Goal: Information Seeking & Learning: Learn about a topic

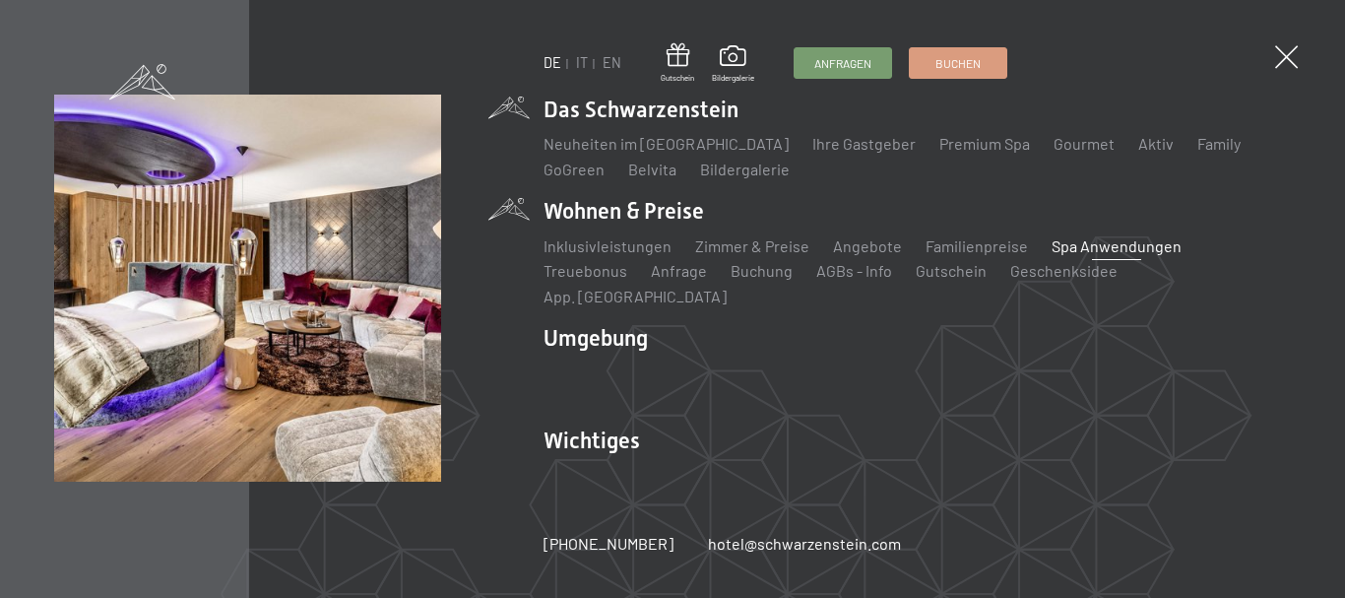
click at [1062, 255] on link "Spa Anwendungen" at bounding box center [1117, 245] width 130 height 19
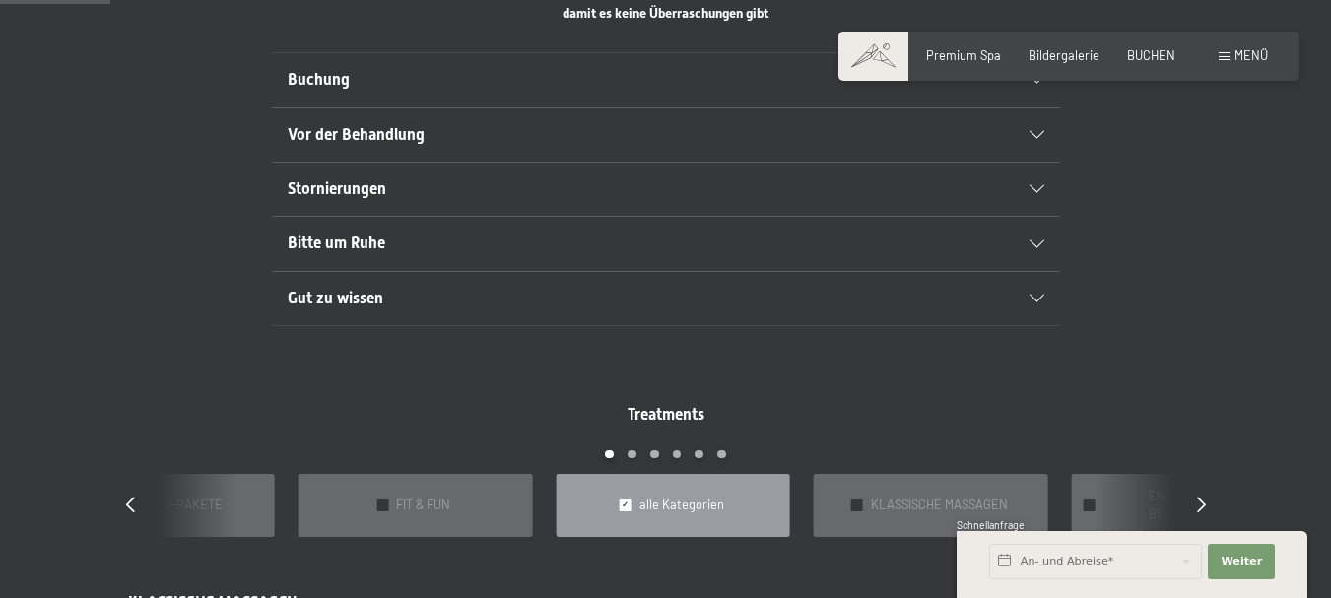
scroll to position [1280, 0]
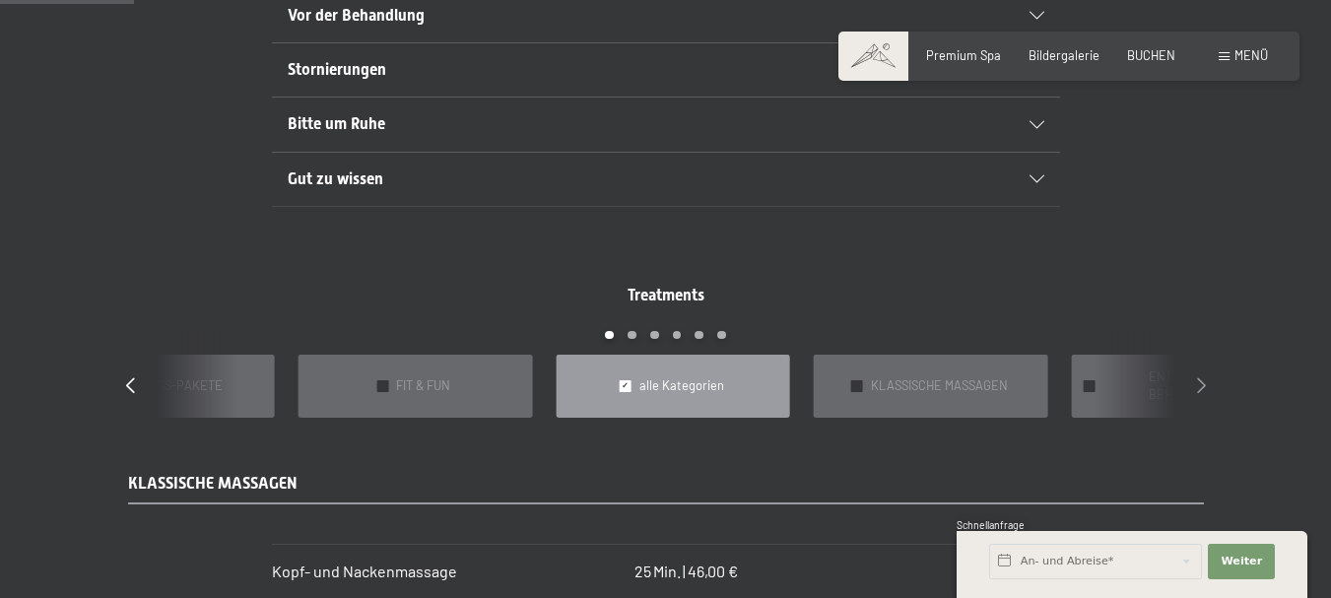
click at [1203, 376] on icon at bounding box center [1201, 384] width 9 height 16
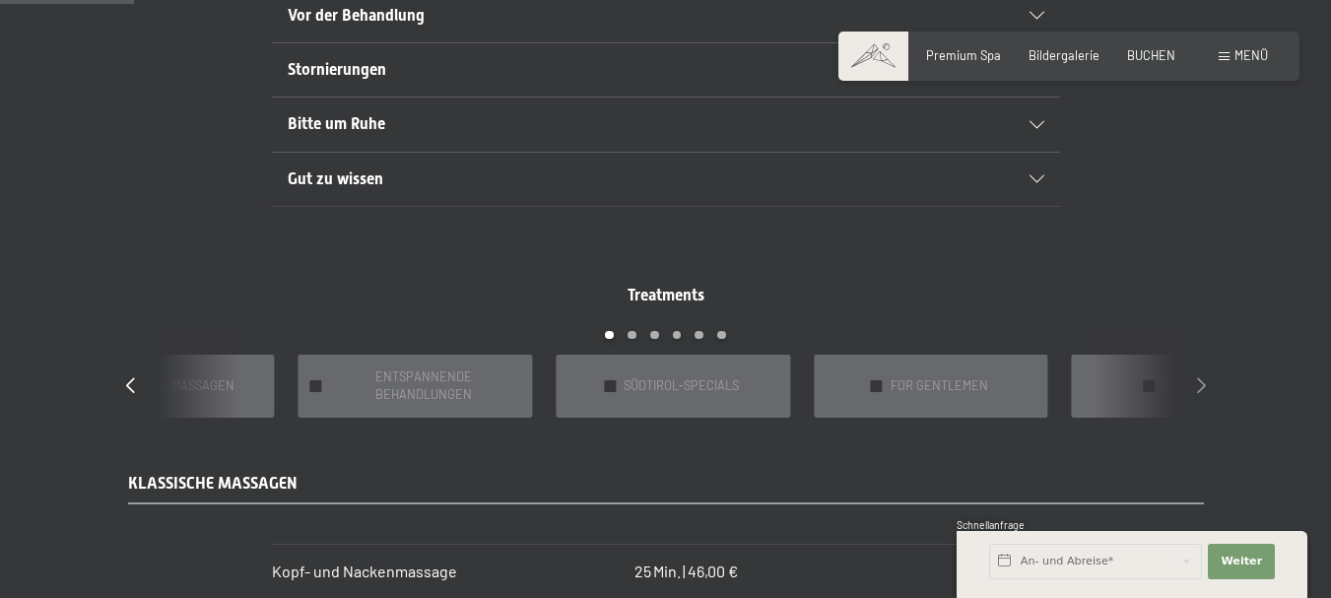
click at [1203, 376] on icon at bounding box center [1201, 384] width 9 height 16
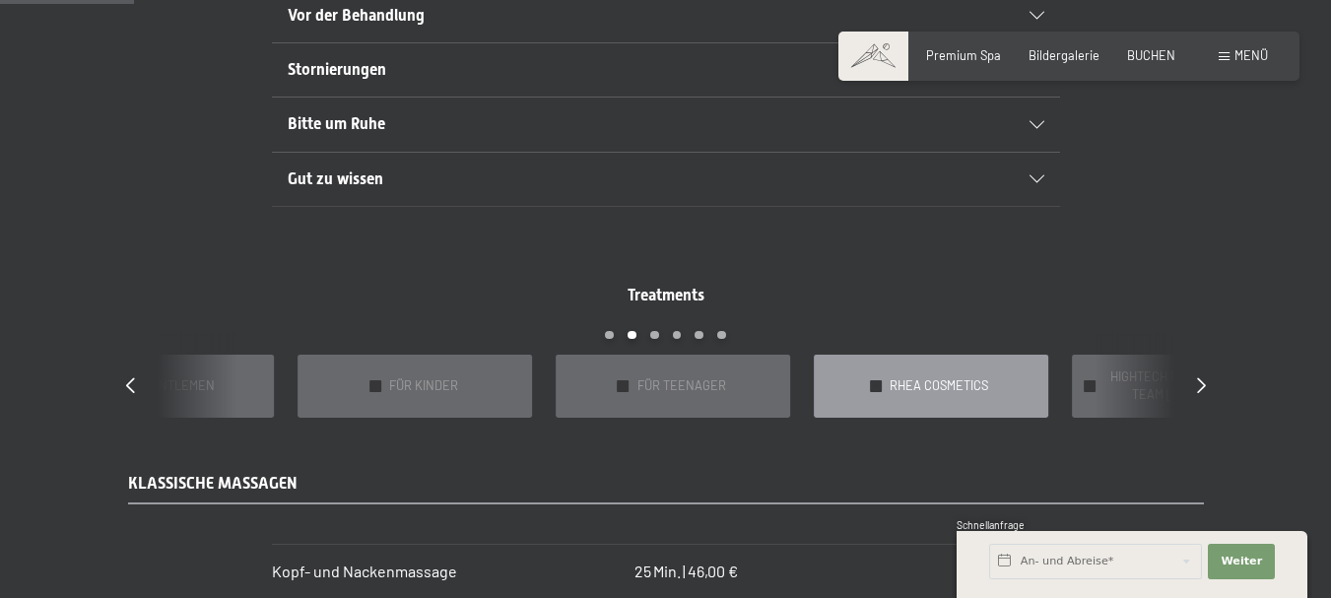
click at [1013, 366] on div "✓ RHEA COSMETICS" at bounding box center [931, 386] width 234 height 62
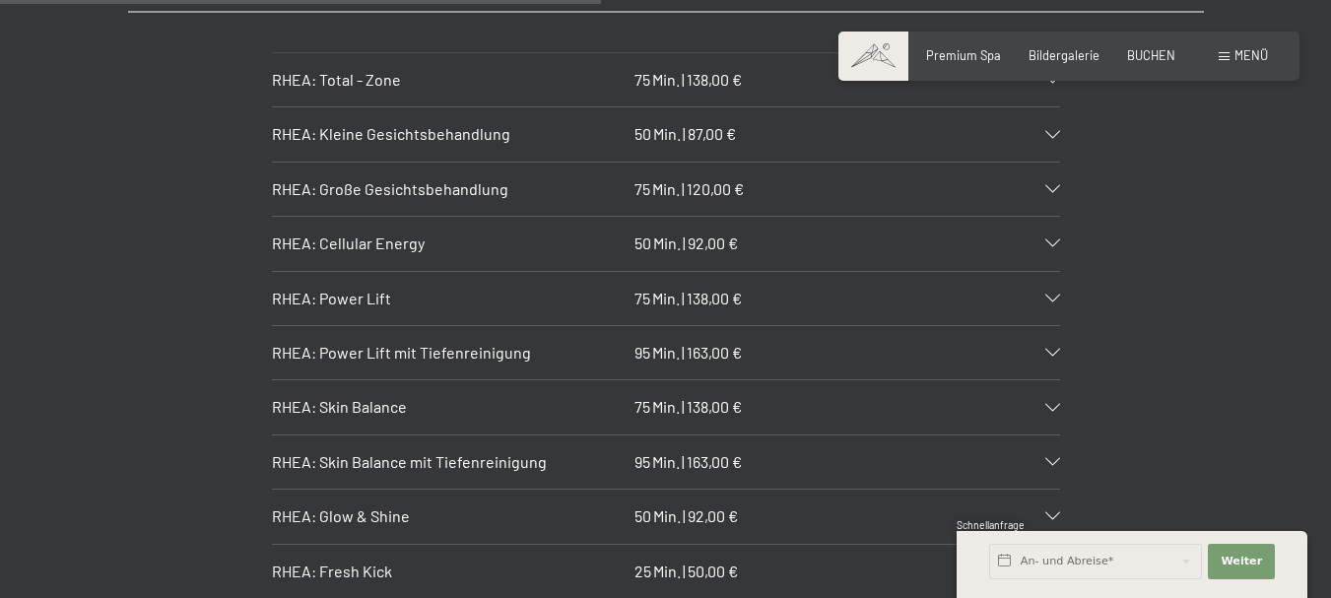
scroll to position [1773, 0]
click at [992, 113] on div "RHEA: Kleine Gesichtsbehandlung 50 Min. | 87,00 €" at bounding box center [666, 132] width 788 height 53
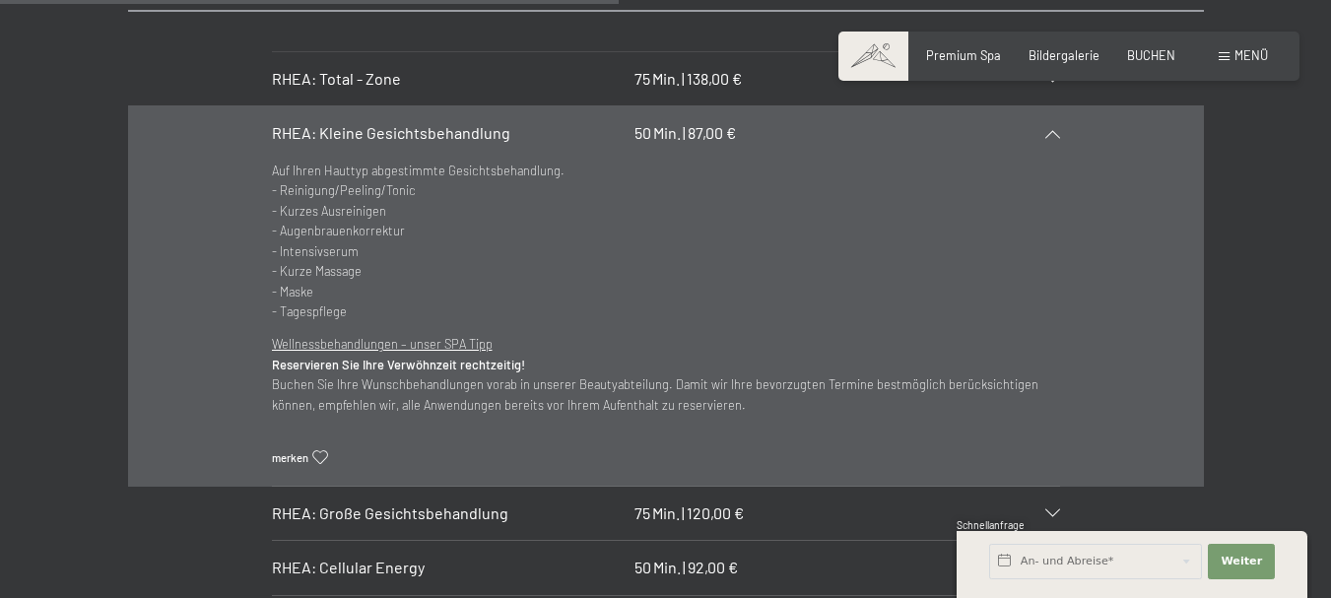
click at [1058, 130] on icon at bounding box center [1052, 134] width 15 height 8
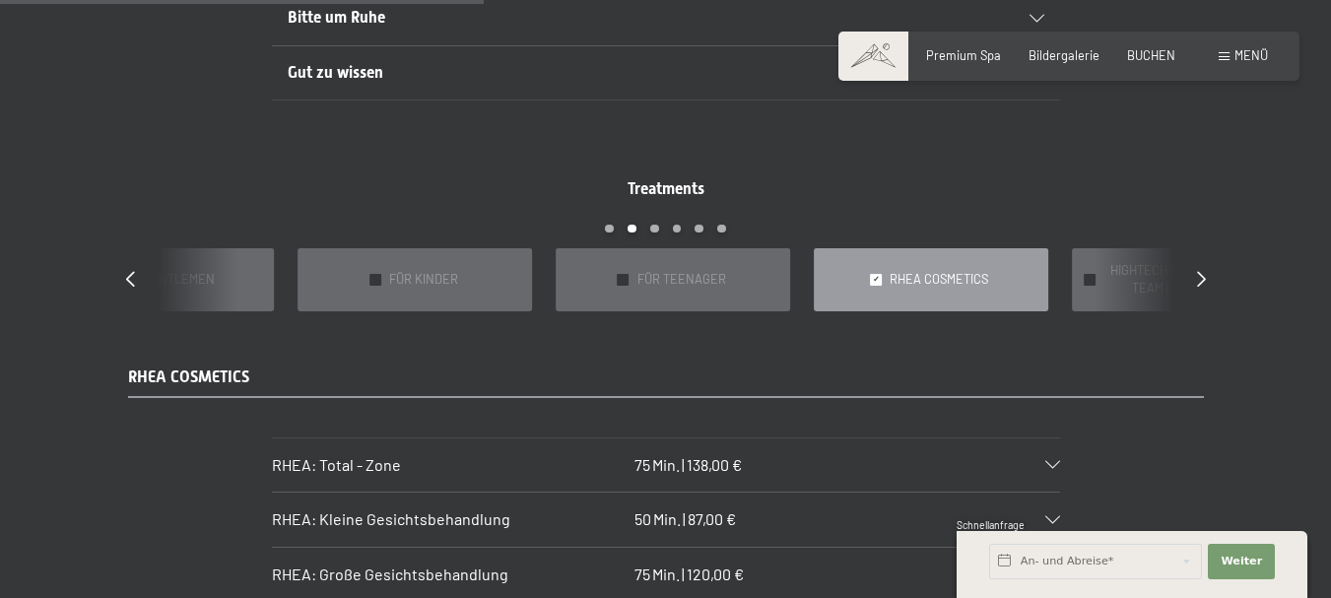
scroll to position [1379, 0]
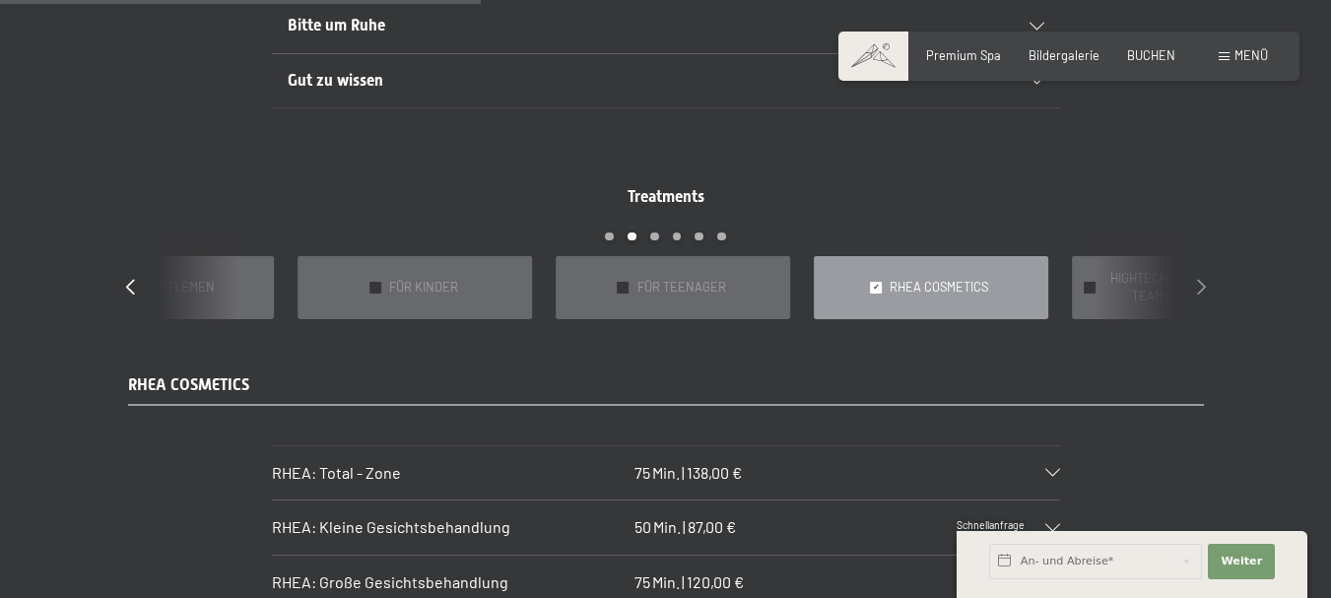
click at [1203, 278] on icon at bounding box center [1201, 286] width 9 height 16
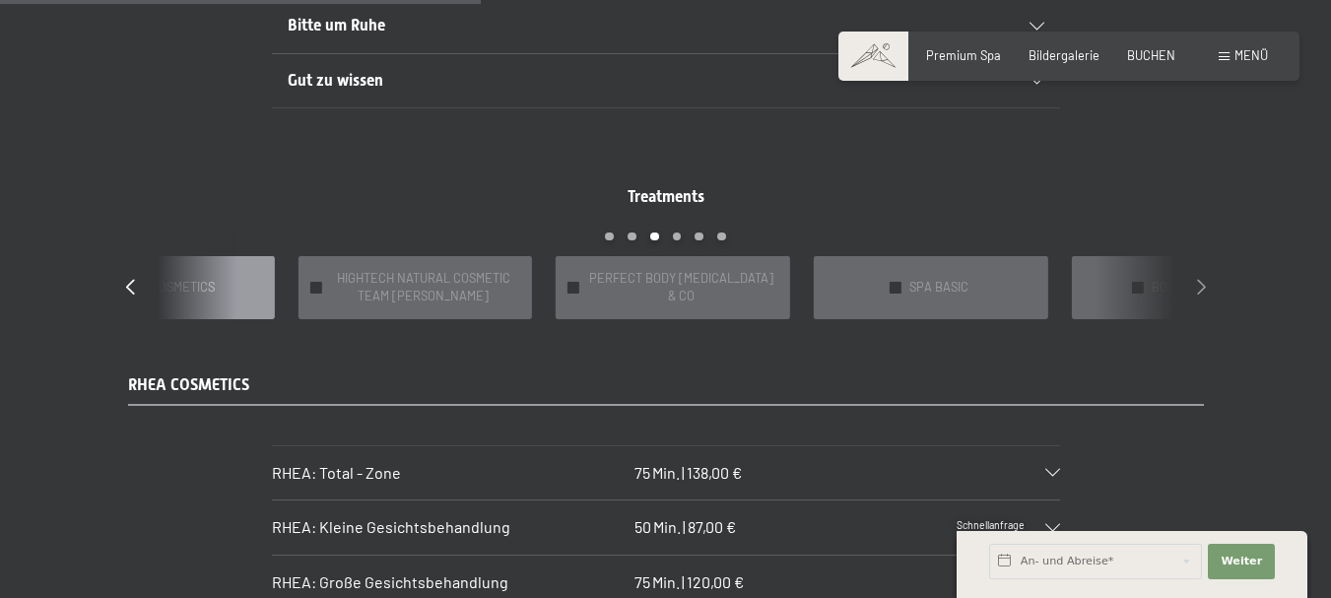
click at [1203, 278] on icon at bounding box center [1201, 286] width 9 height 16
click at [187, 281] on span "DIE PRIVATE SPA SUITE" at bounding box center [165, 288] width 130 height 18
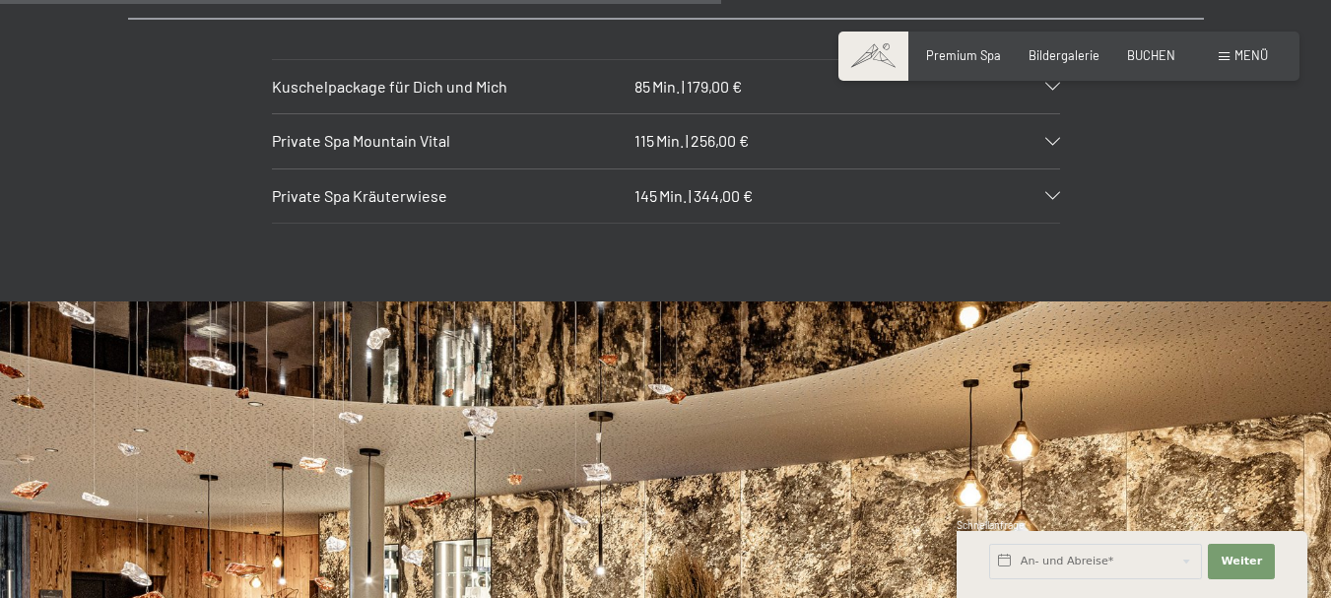
scroll to position [1773, 0]
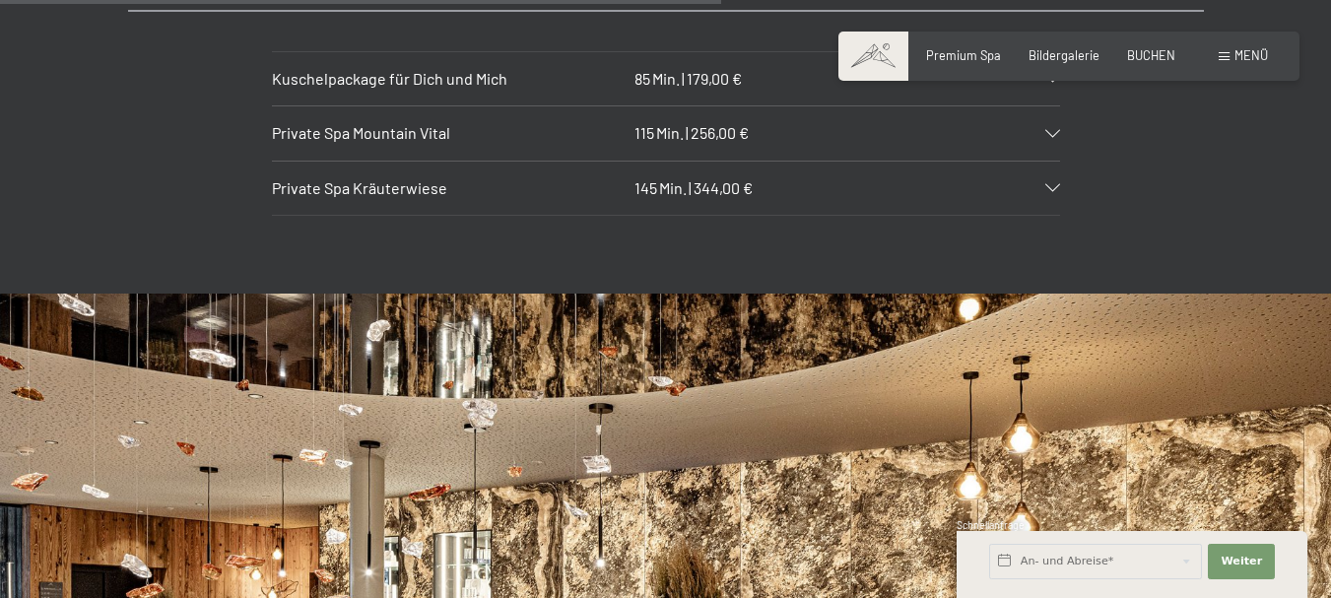
click at [979, 123] on div "Private Spa Mountain Vital 115 Min. | 256,00 €" at bounding box center [666, 132] width 788 height 53
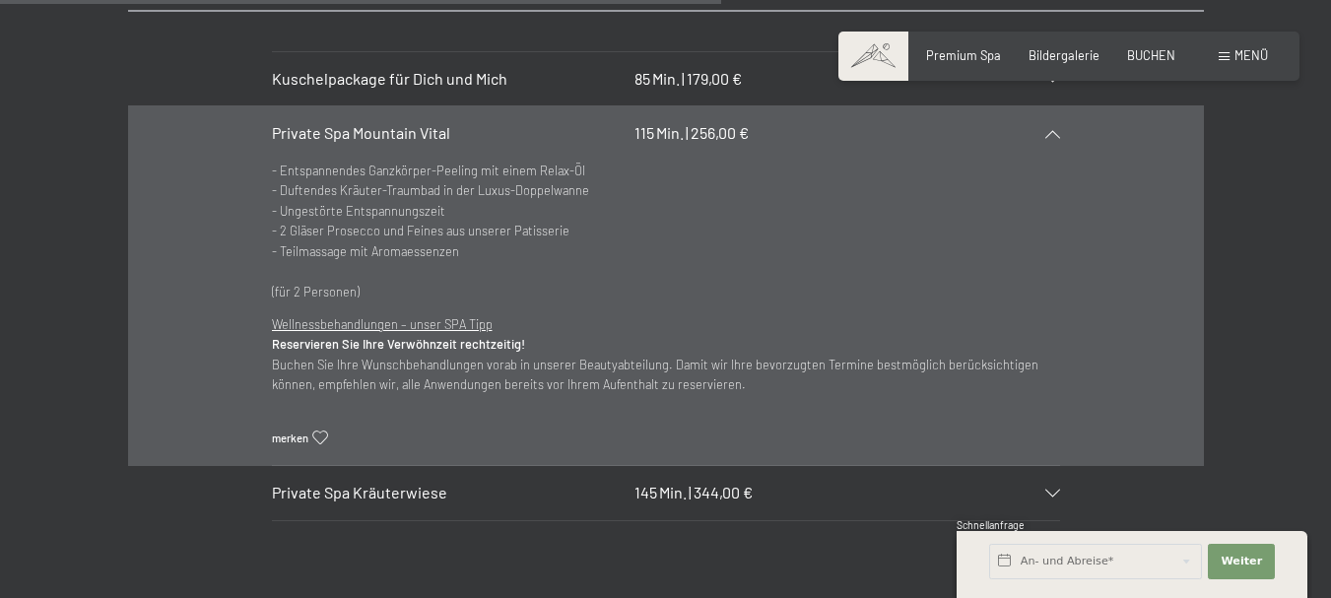
click at [988, 117] on div "Private Spa Mountain Vital 115 Min. | 256,00 €" at bounding box center [666, 132] width 788 height 53
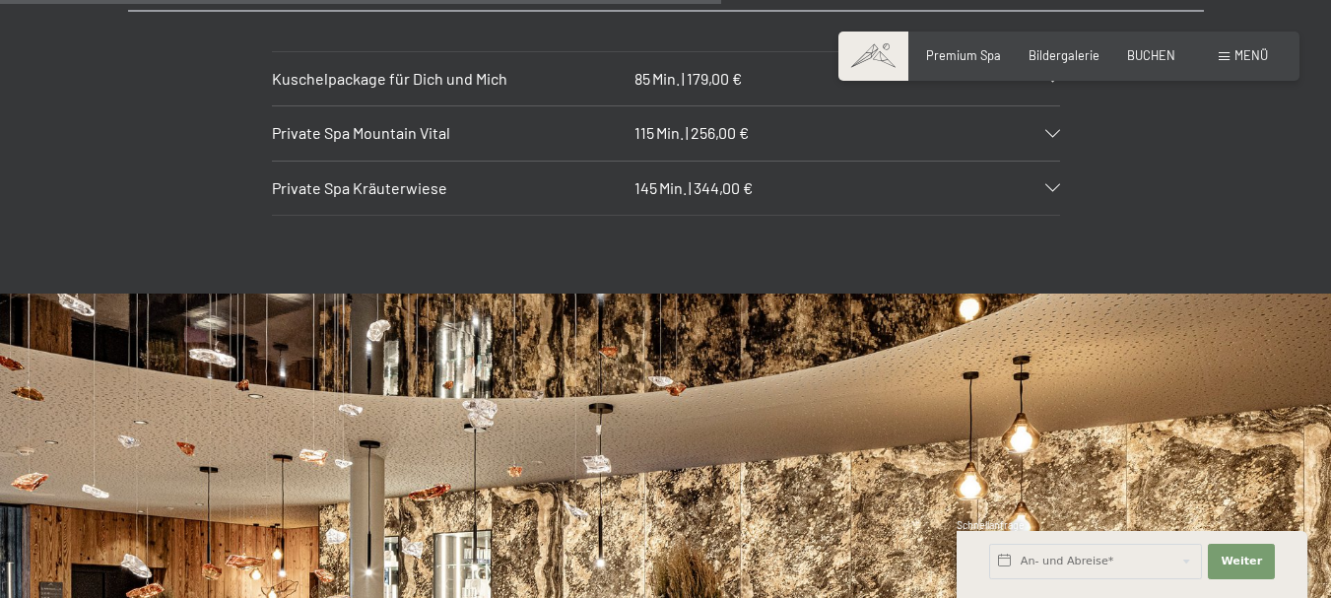
click at [500, 177] on h3 "Private Spa Kräuterwiese" at bounding box center [449, 188] width 355 height 22
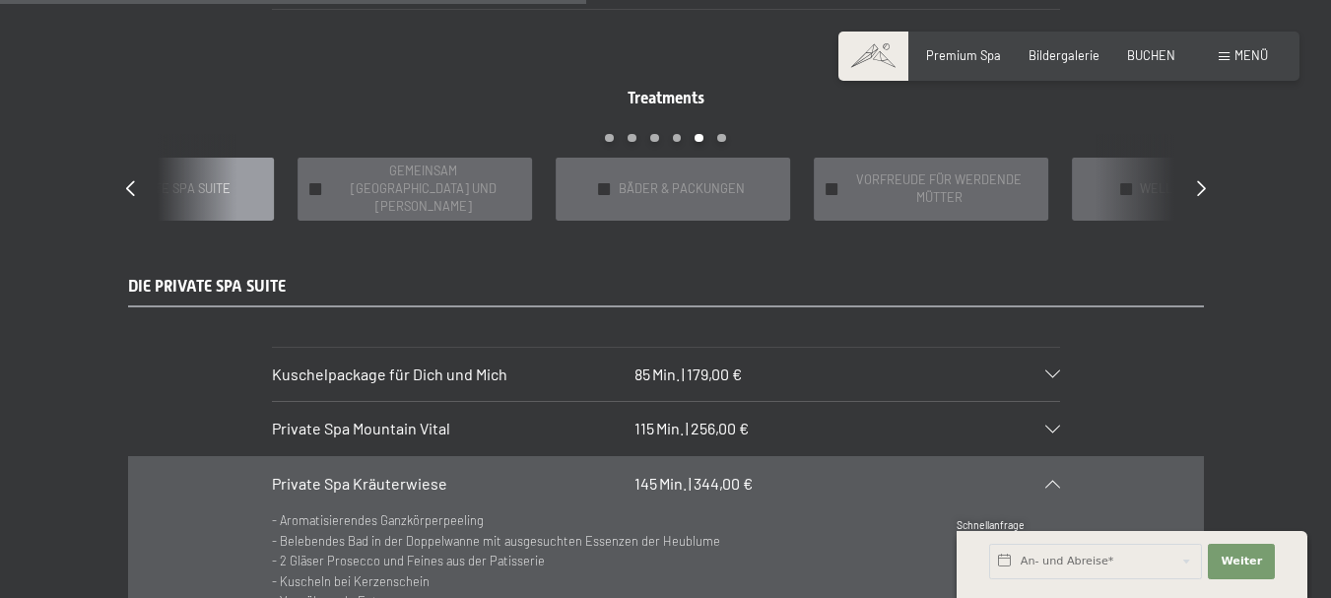
scroll to position [1280, 0]
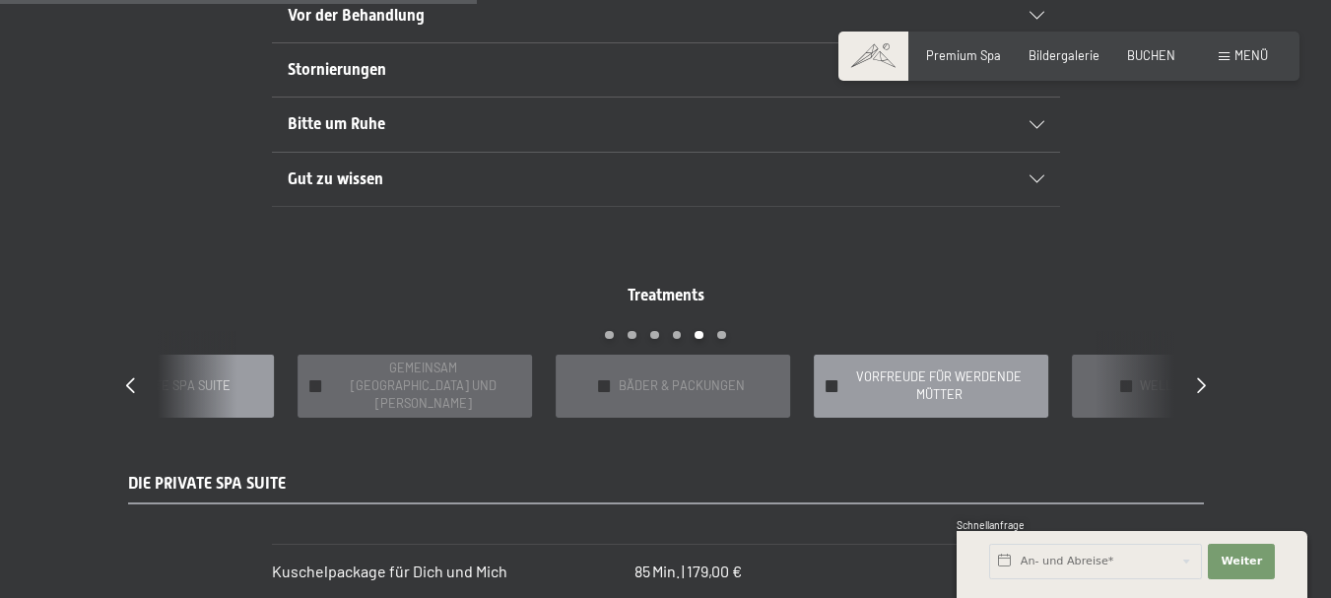
click at [975, 379] on span "VORFREUDE FÜR WERDENDE MÜTTER" at bounding box center [939, 385] width 188 height 35
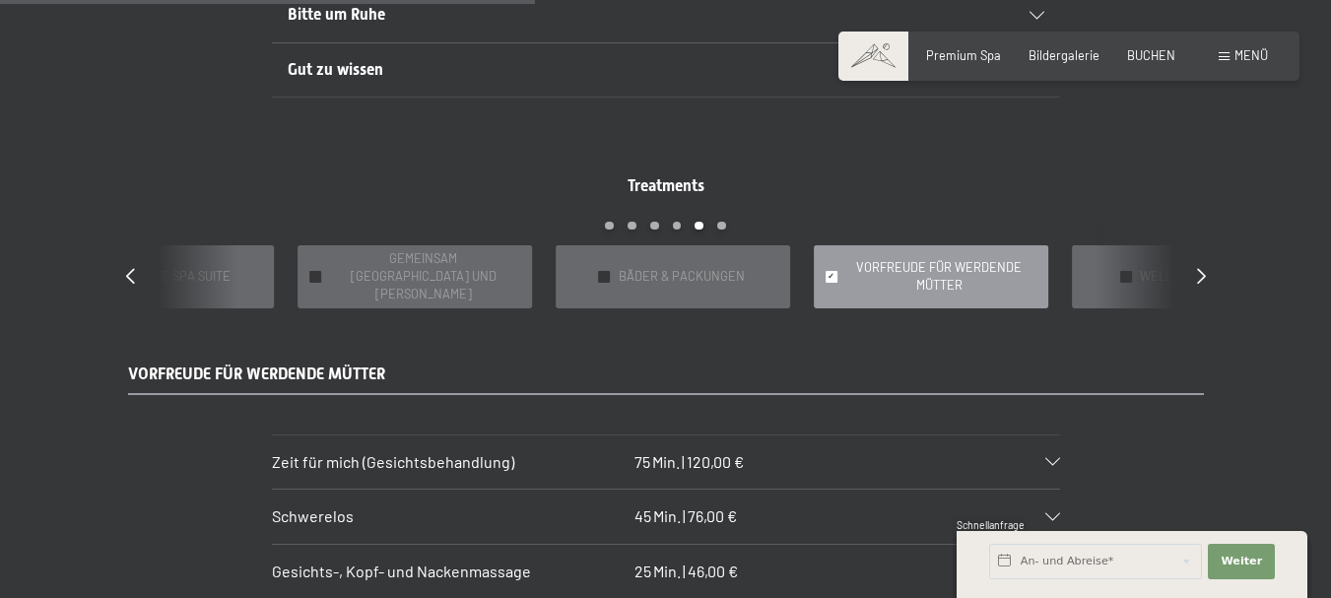
scroll to position [1477, 0]
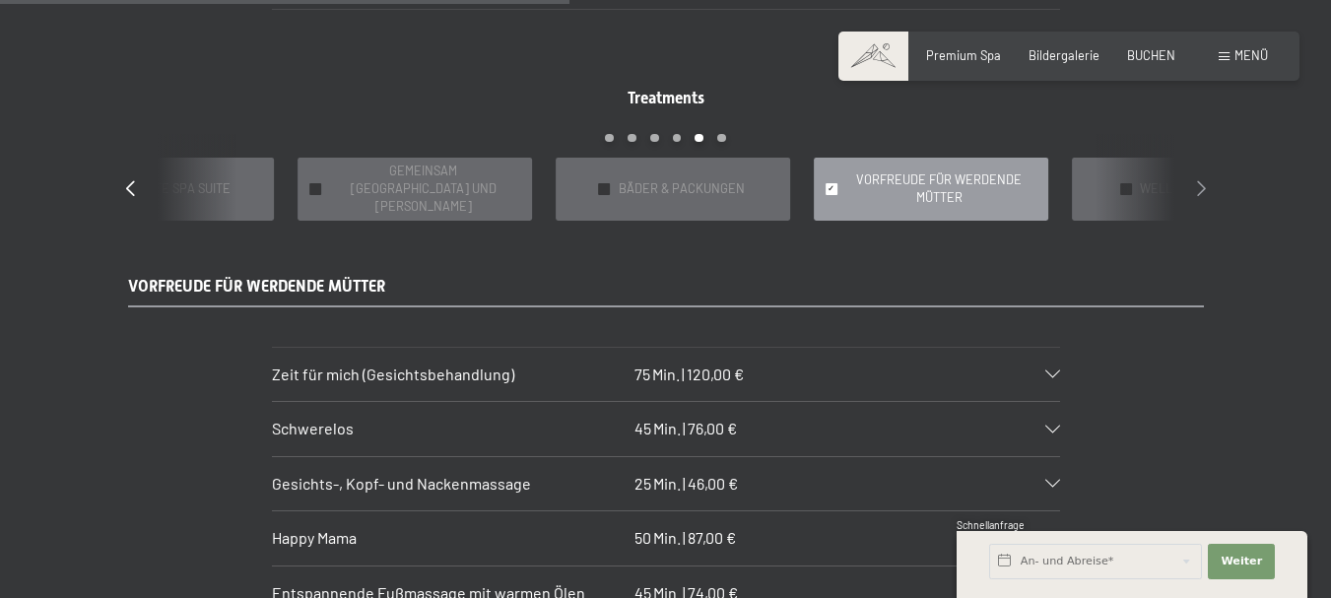
click at [1200, 180] on icon at bounding box center [1201, 187] width 9 height 16
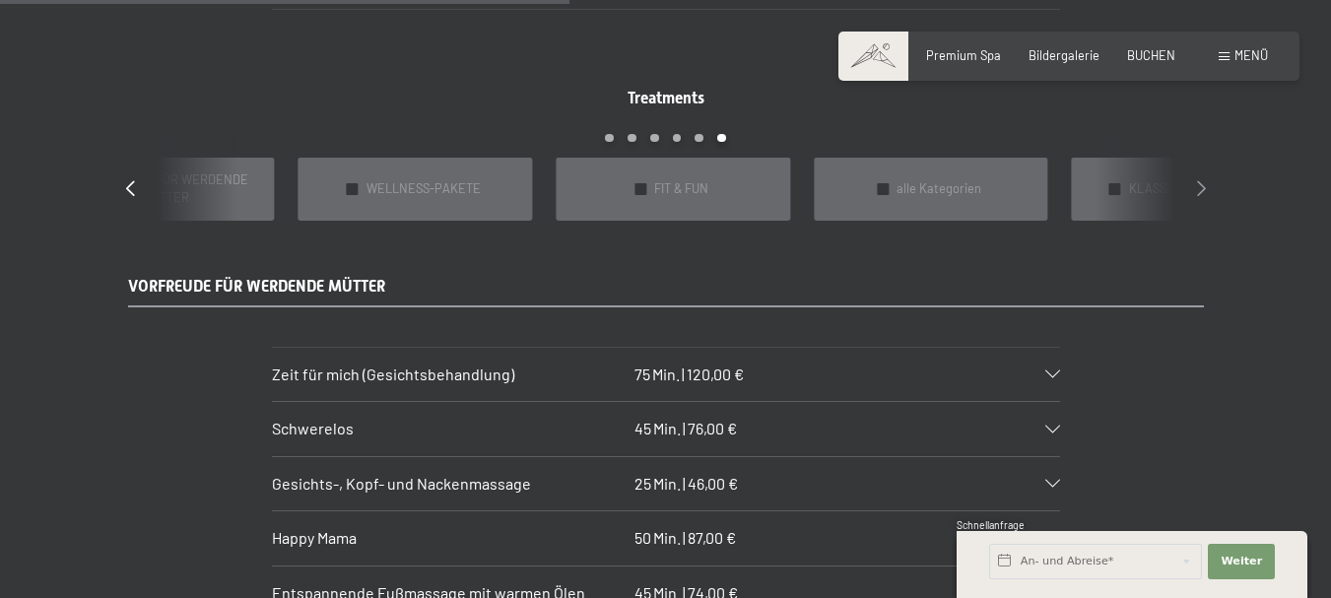
click at [1204, 179] on icon at bounding box center [1201, 187] width 9 height 16
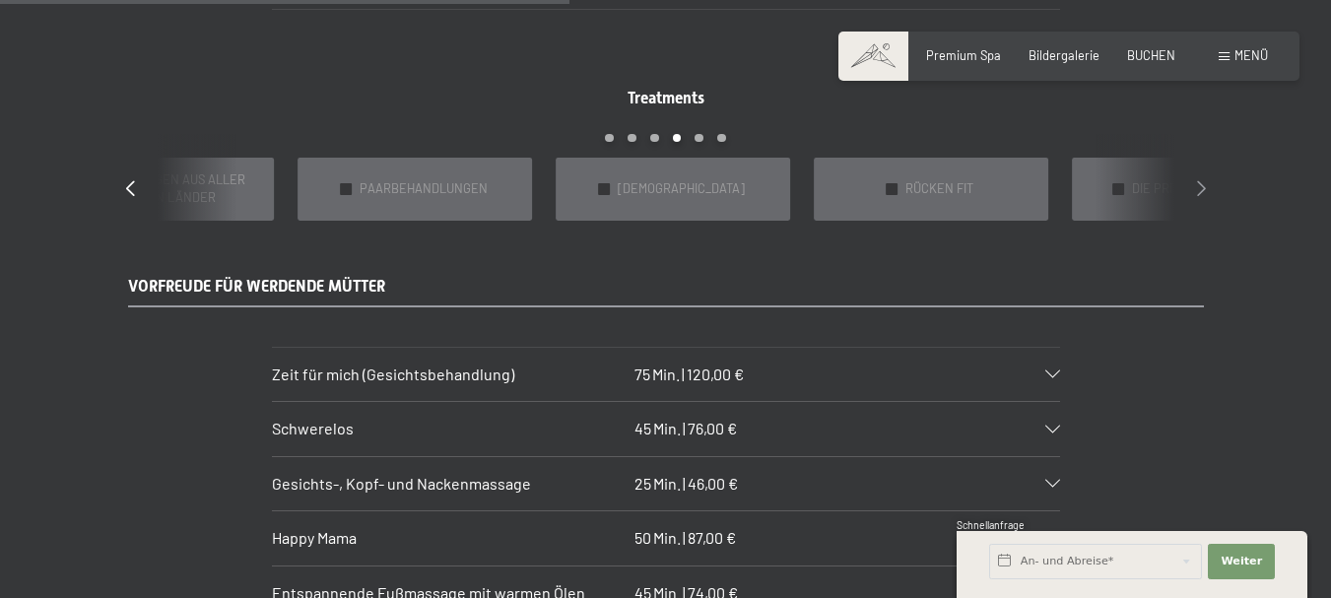
click at [1204, 179] on icon at bounding box center [1201, 187] width 9 height 16
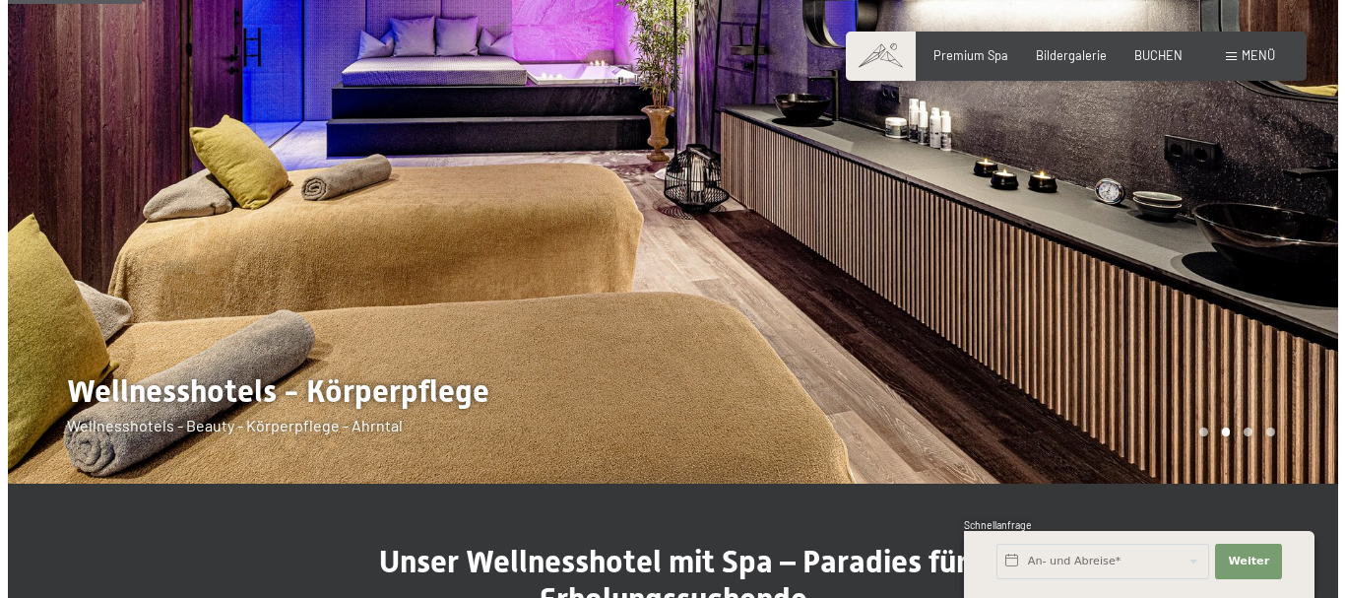
scroll to position [0, 0]
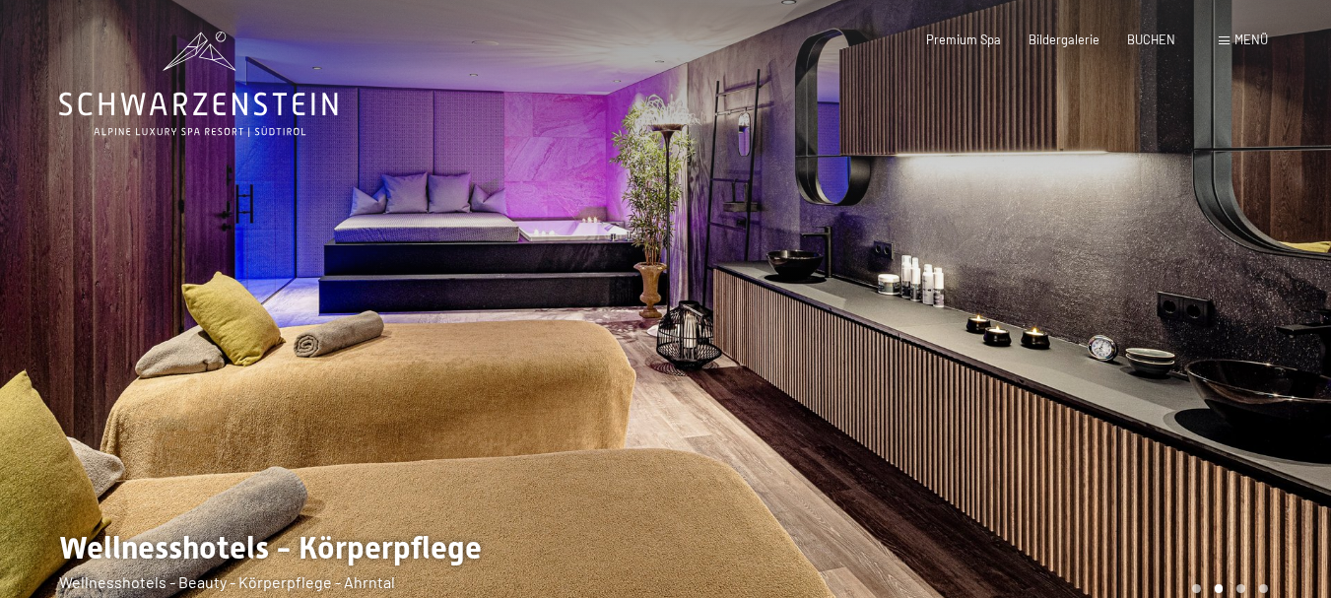
click at [1240, 35] on span "Menü" at bounding box center [1250, 40] width 33 height 16
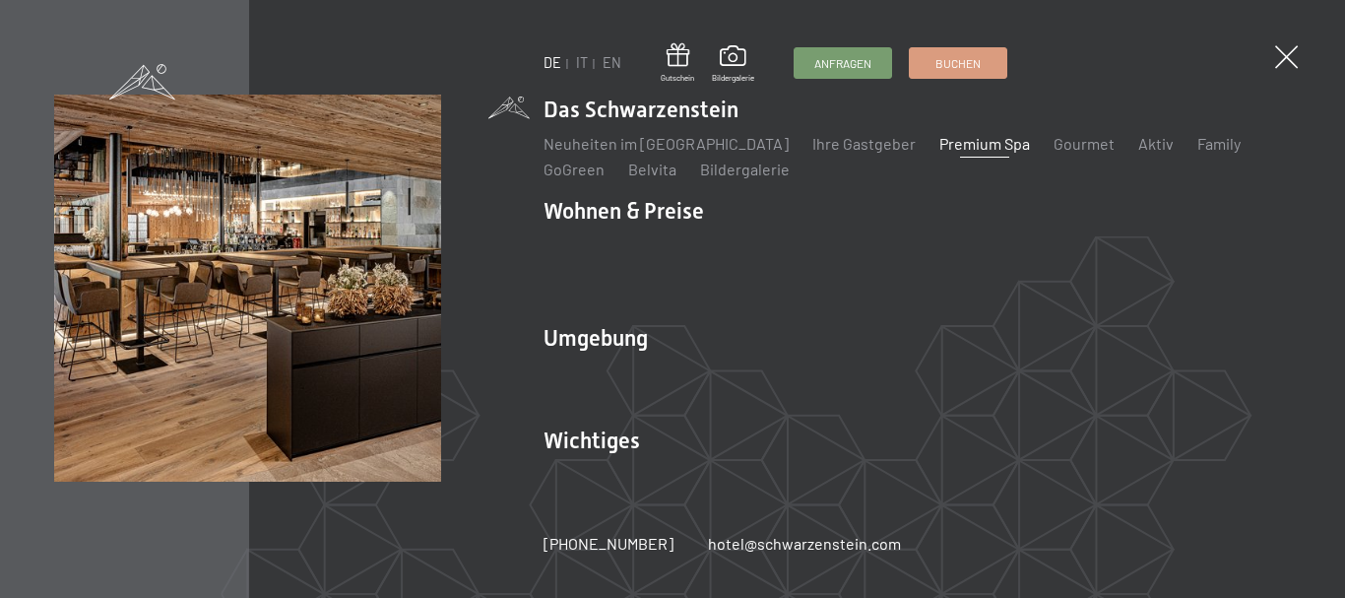
click at [969, 153] on link "Premium Spa" at bounding box center [985, 143] width 91 height 19
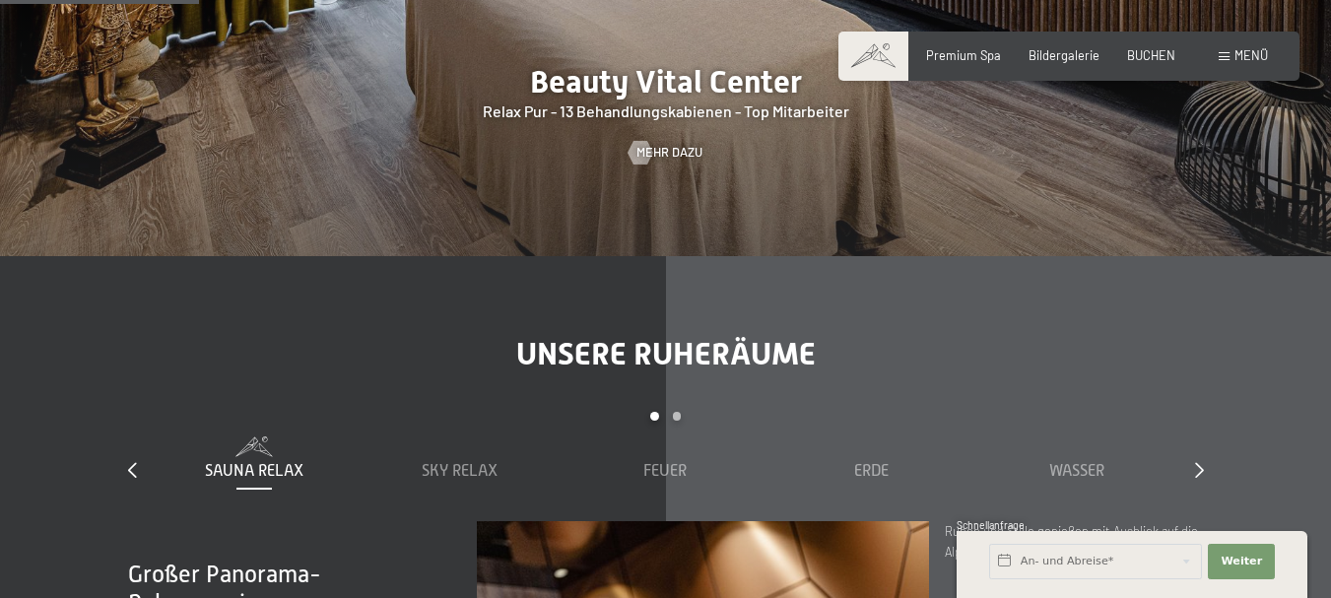
scroll to position [1970, 0]
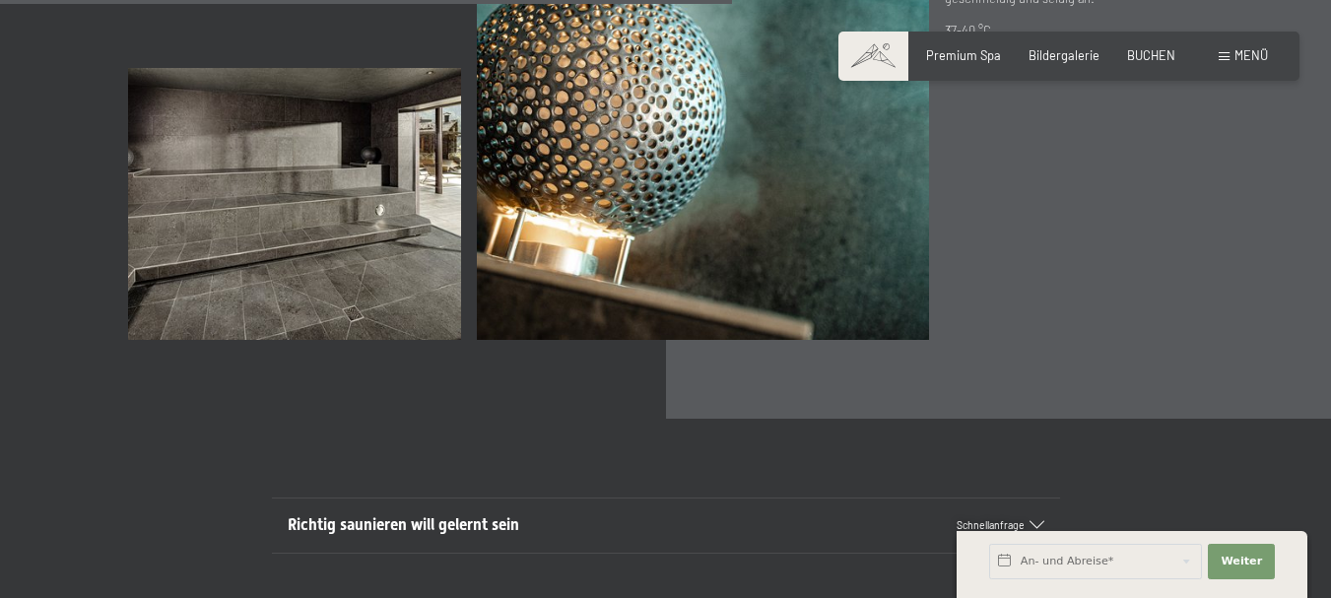
click at [1237, 55] on span "Menü" at bounding box center [1250, 55] width 33 height 16
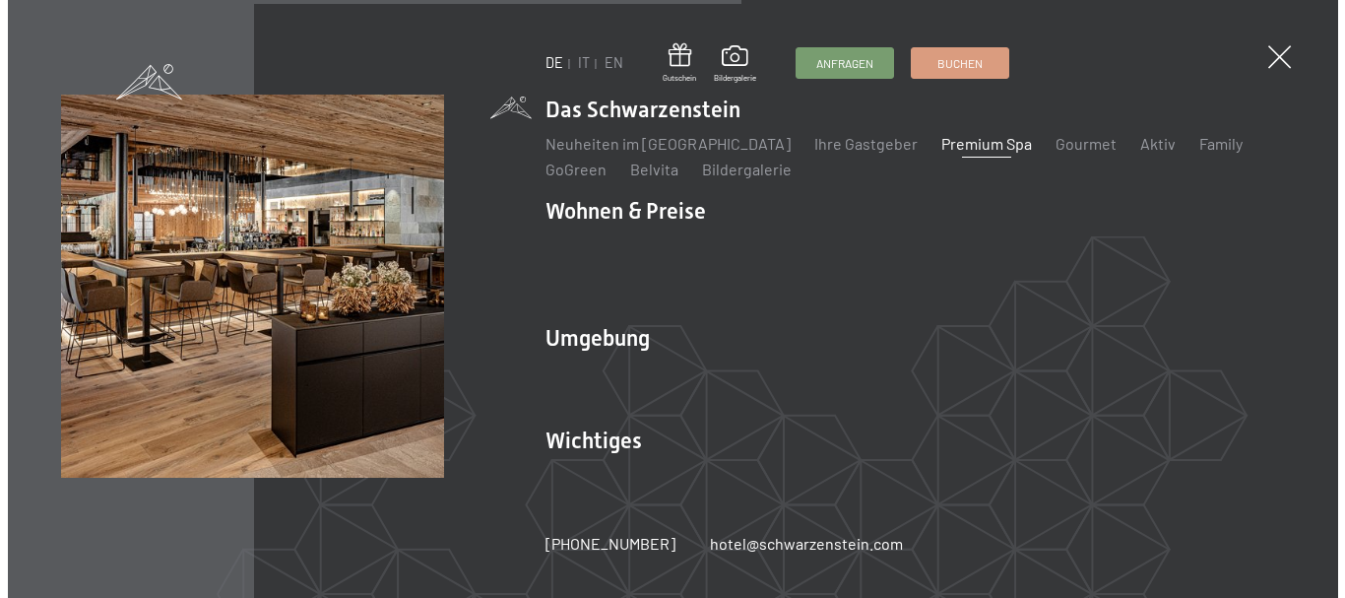
scroll to position [5343, 0]
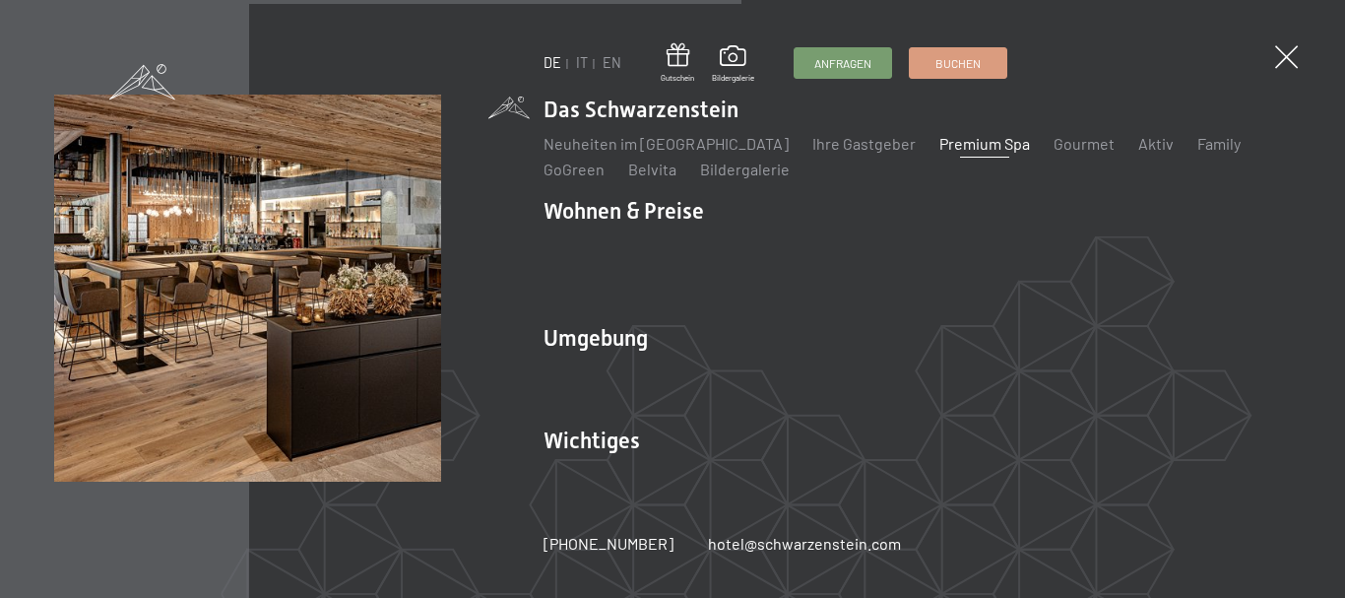
click at [960, 153] on link "Premium Spa" at bounding box center [985, 143] width 91 height 19
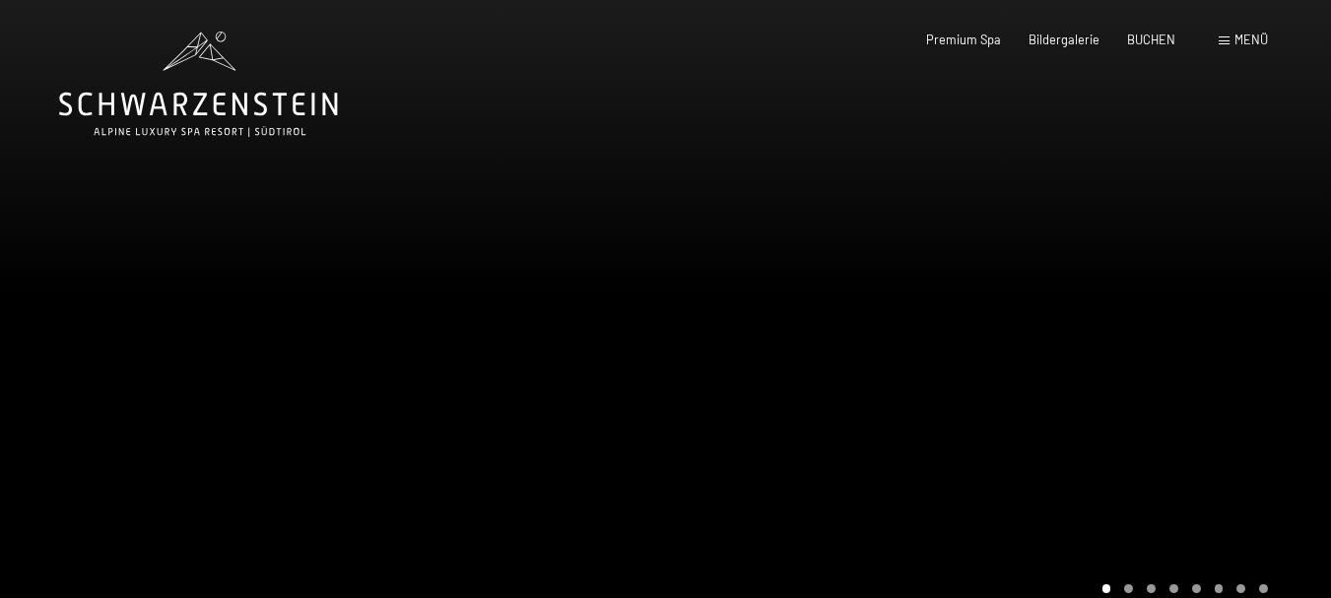
click at [1246, 38] on span "Menü" at bounding box center [1250, 40] width 33 height 16
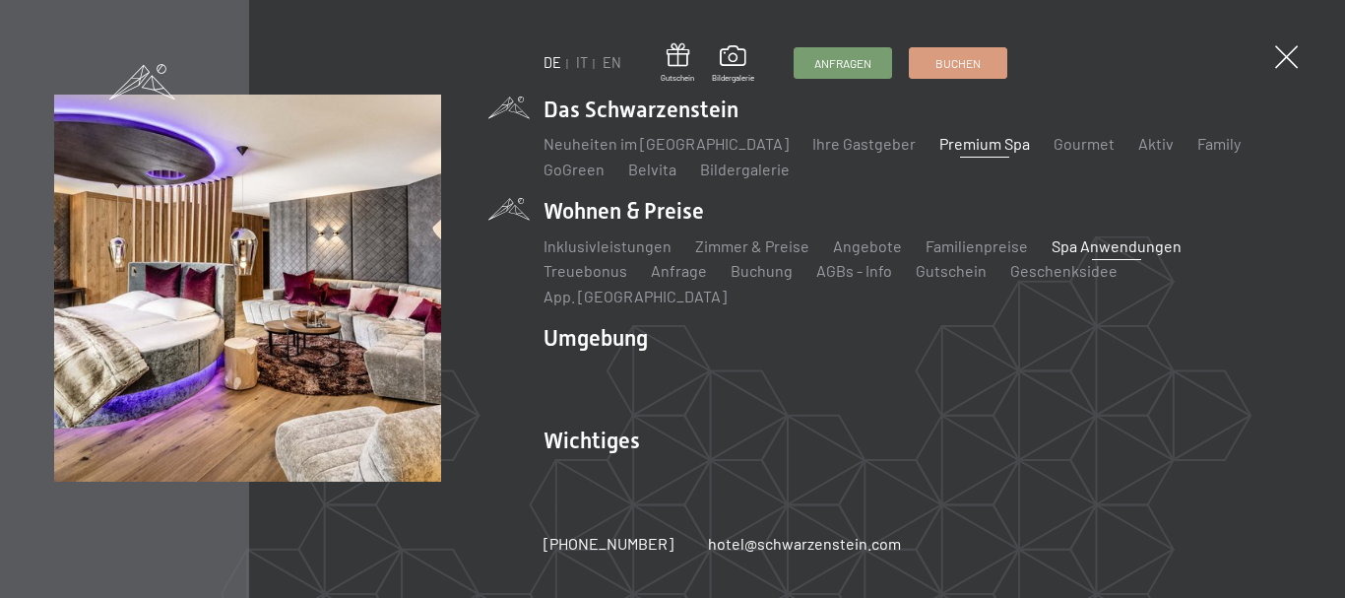
click at [1070, 255] on link "Spa Anwendungen" at bounding box center [1117, 245] width 130 height 19
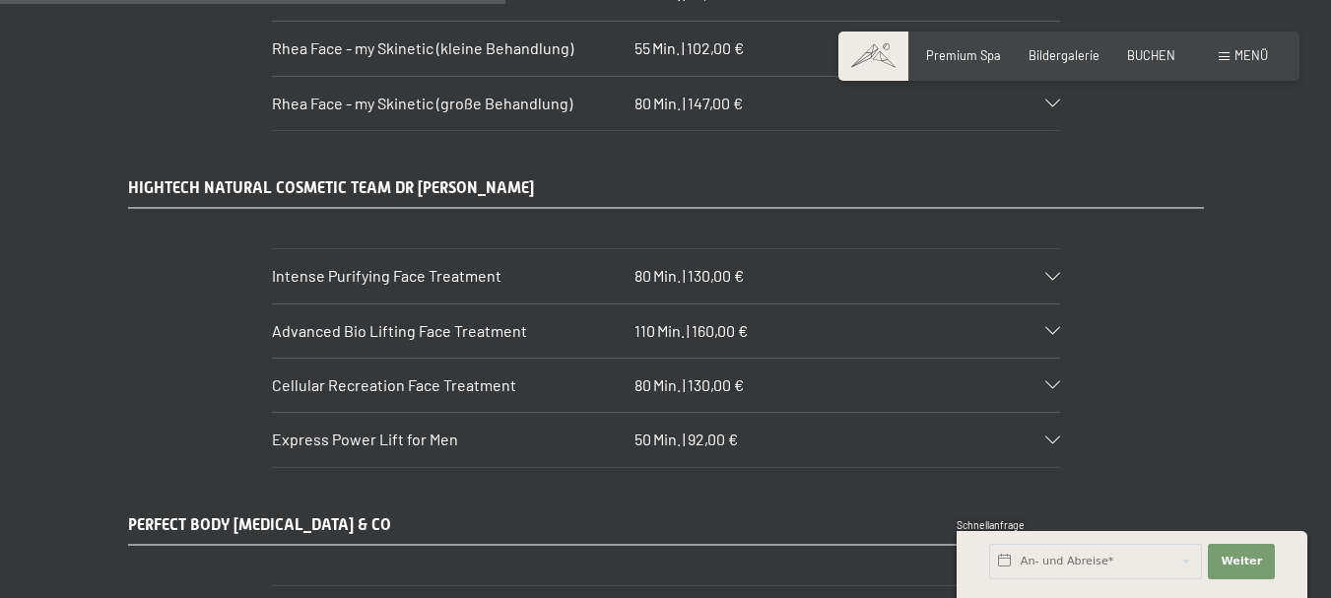
scroll to position [4826, 0]
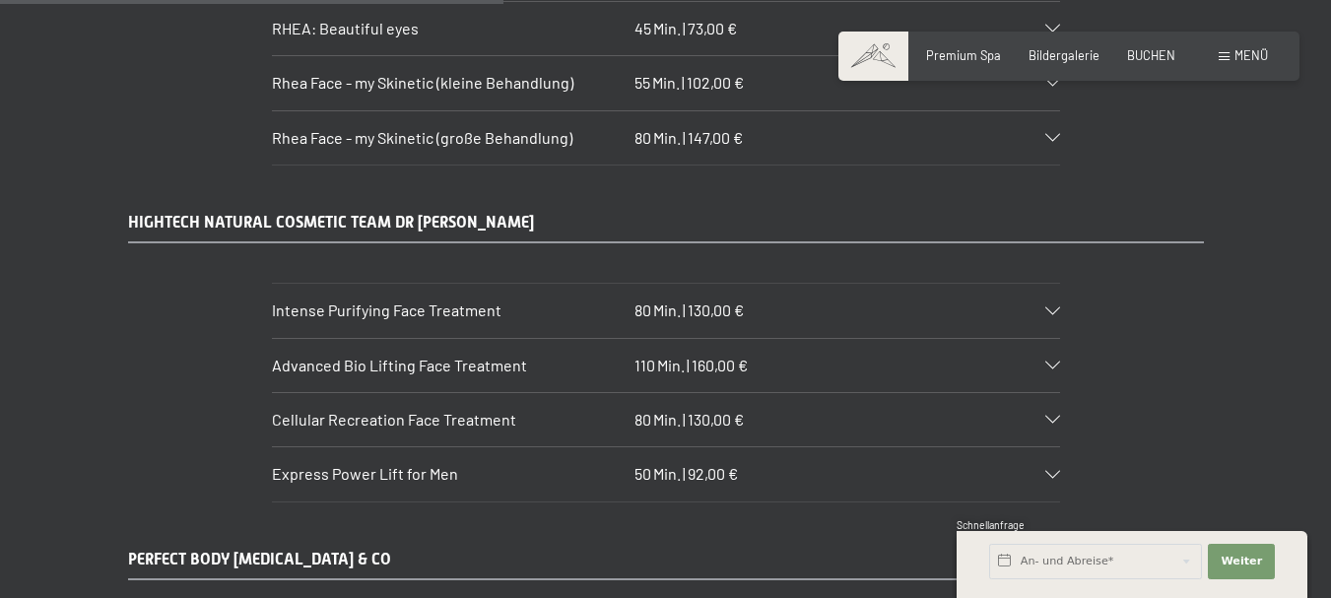
click at [464, 299] on h3 "Intense Purifying Face Treatment" at bounding box center [449, 310] width 355 height 22
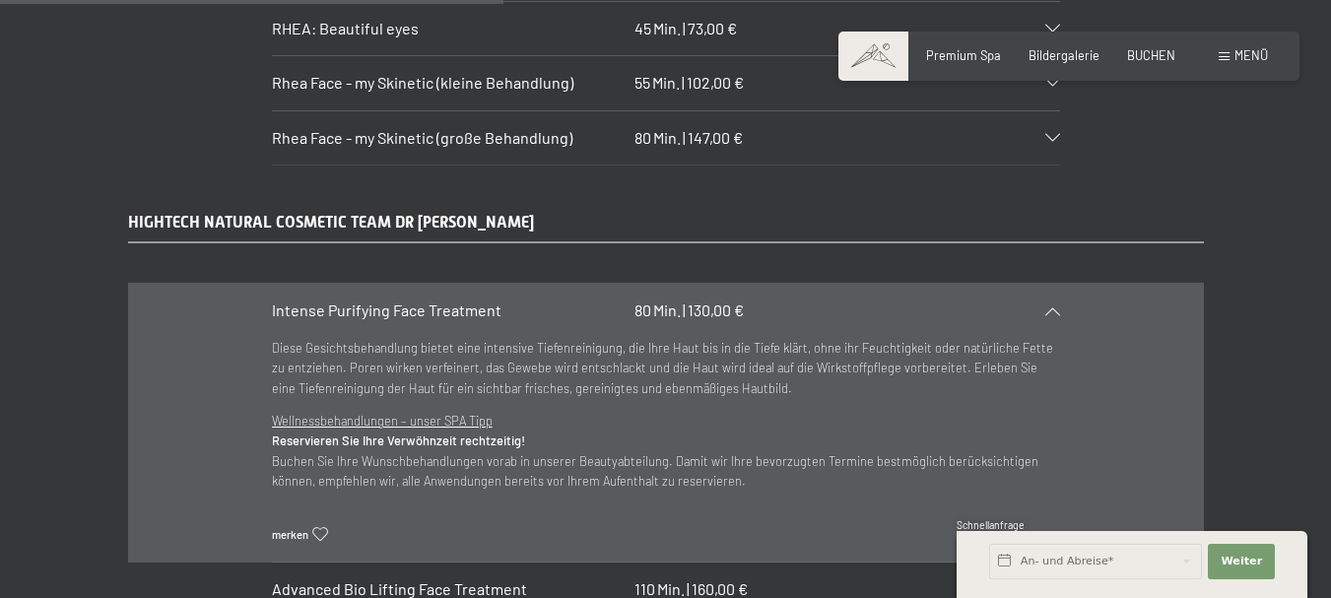
click at [1054, 307] on icon at bounding box center [1052, 311] width 15 height 8
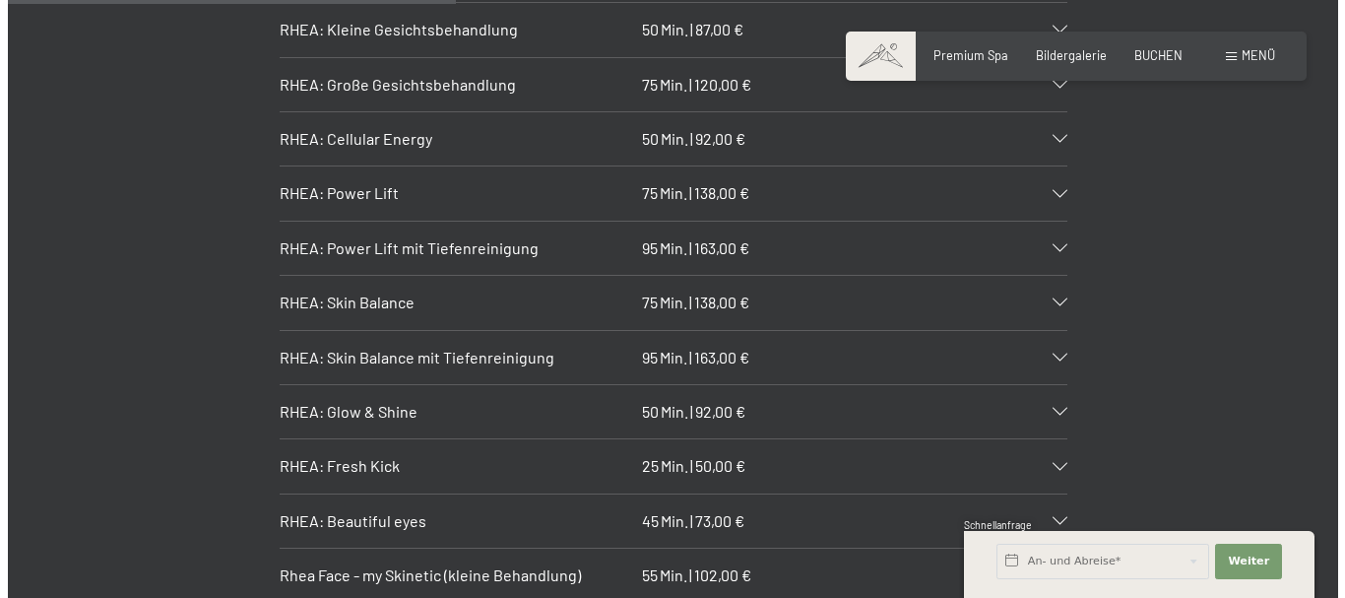
scroll to position [4235, 0]
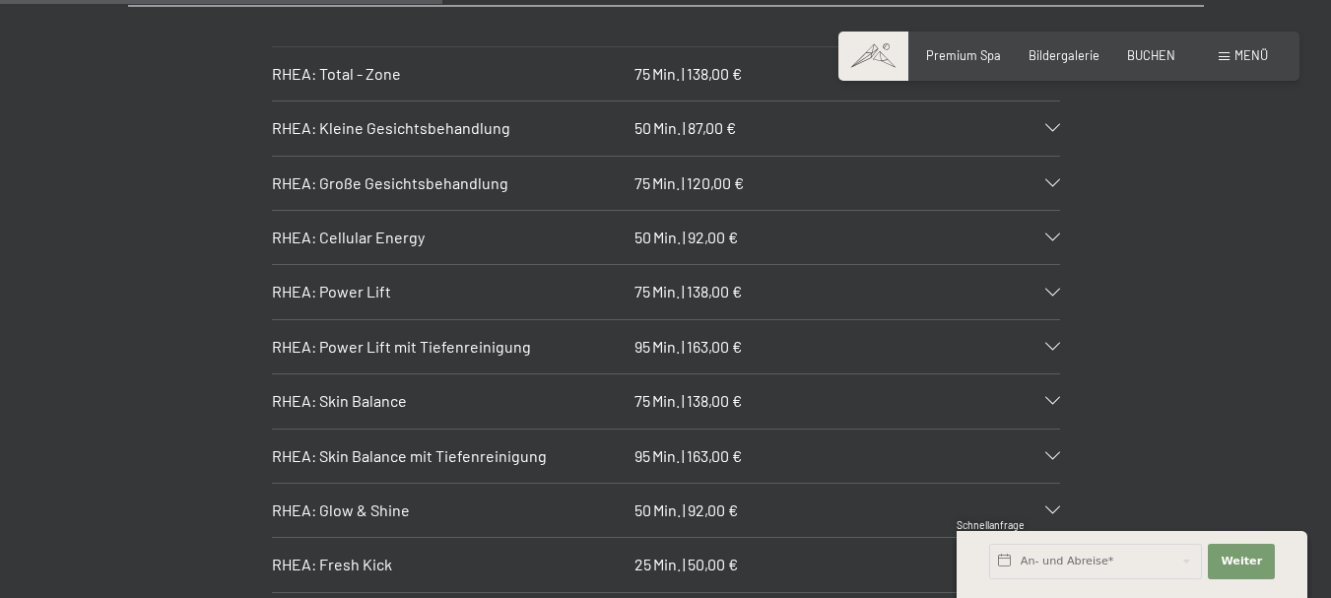
click at [443, 118] on span "RHEA: Kleine Gesichtsbehandlung" at bounding box center [391, 127] width 238 height 19
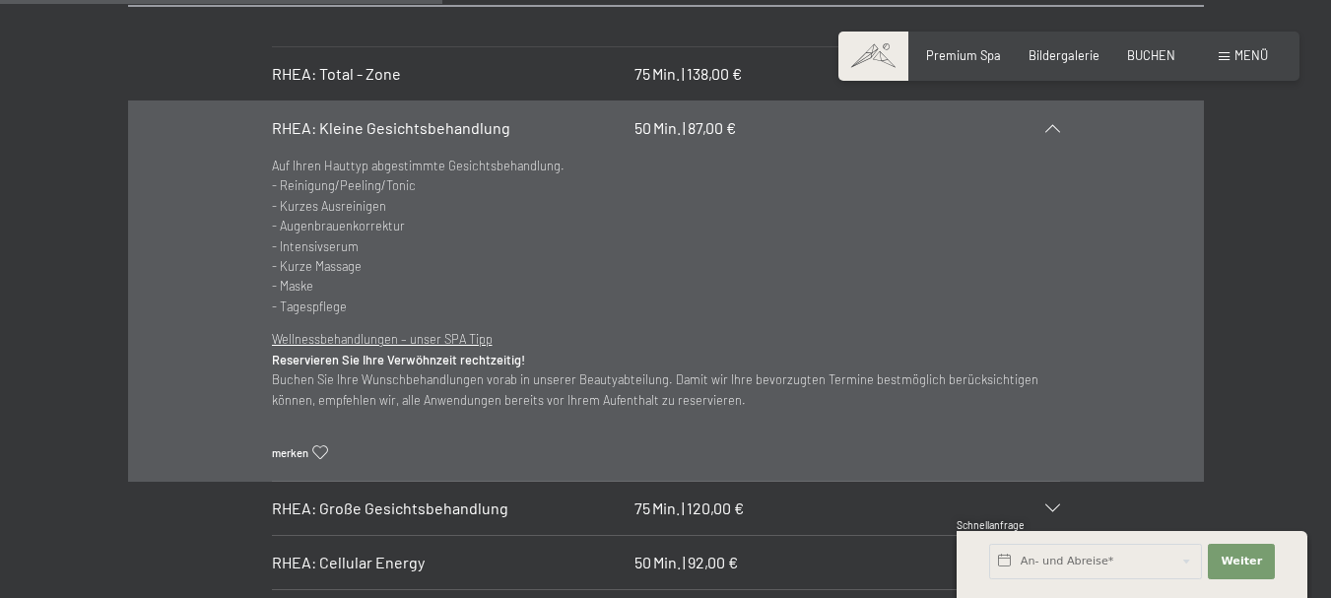
click at [1053, 124] on icon at bounding box center [1052, 128] width 15 height 8
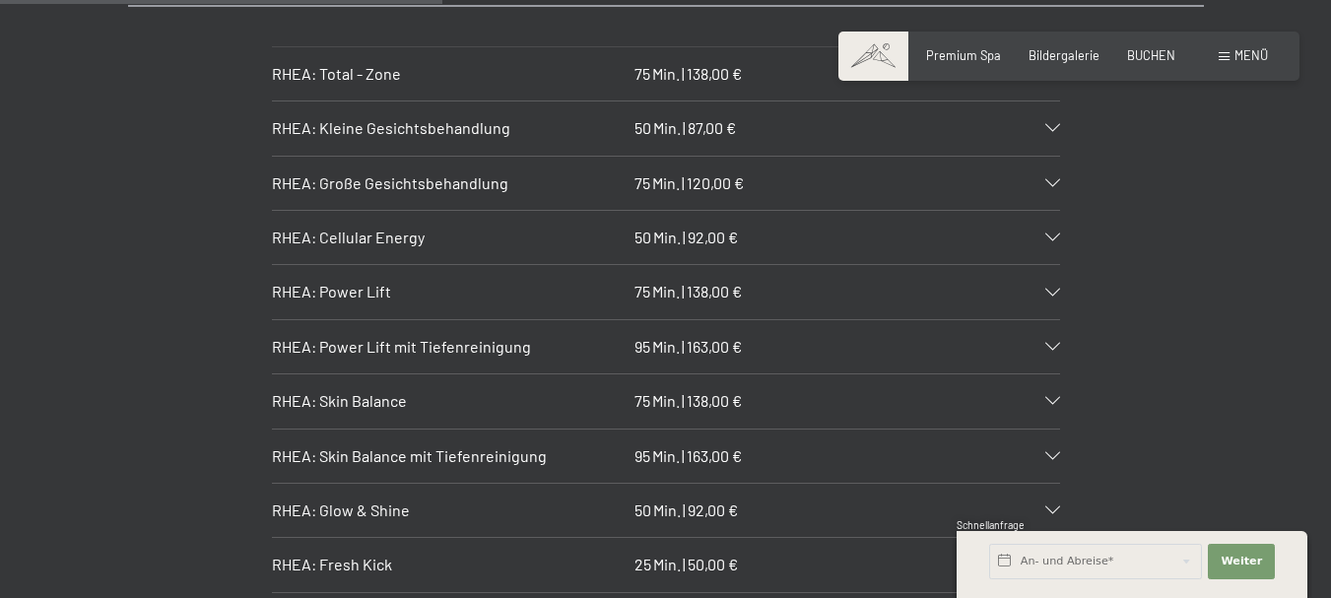
click at [1233, 47] on div "Menü" at bounding box center [1242, 56] width 49 height 18
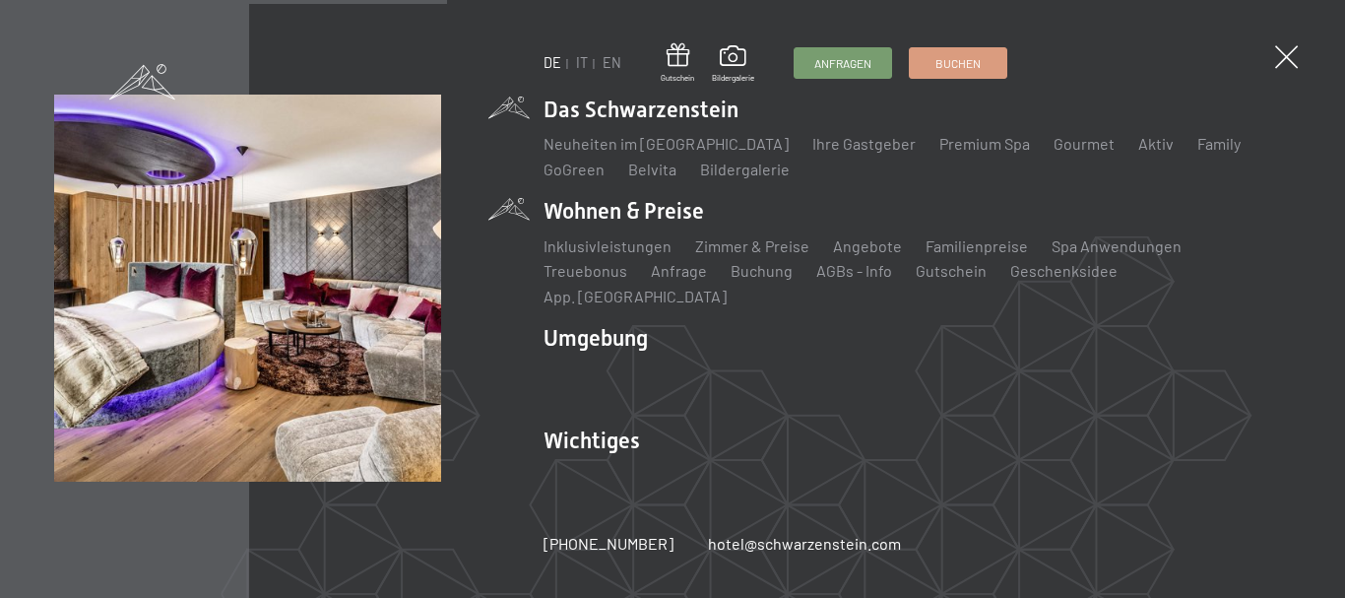
click at [607, 233] on li "Wohnen & Preise Inklusivleistungen Zimmer & Preise Liste Angebote Liste Familie…" at bounding box center [918, 251] width 748 height 111
click at [686, 228] on li "Wohnen & Preise Inklusivleistungen Zimmer & Preise Liste Angebote Liste Familie…" at bounding box center [918, 251] width 748 height 111
click at [1066, 255] on link "Spa Anwendungen" at bounding box center [1117, 245] width 130 height 19
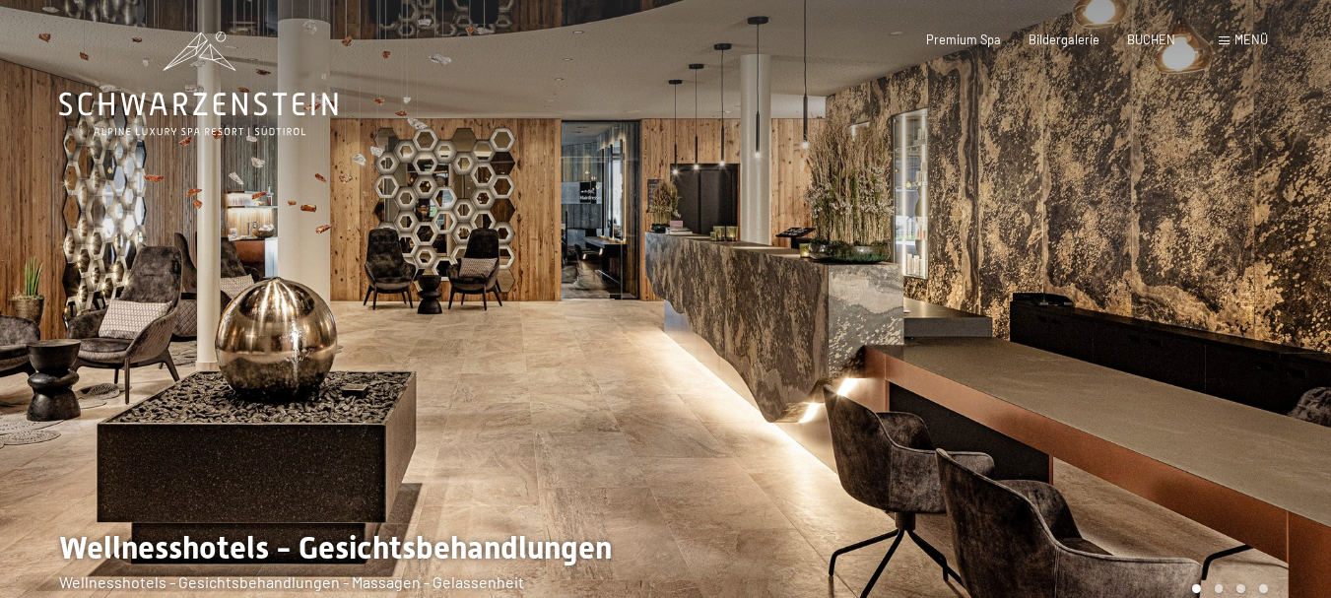
click at [1222, 36] on span at bounding box center [1223, 40] width 11 height 9
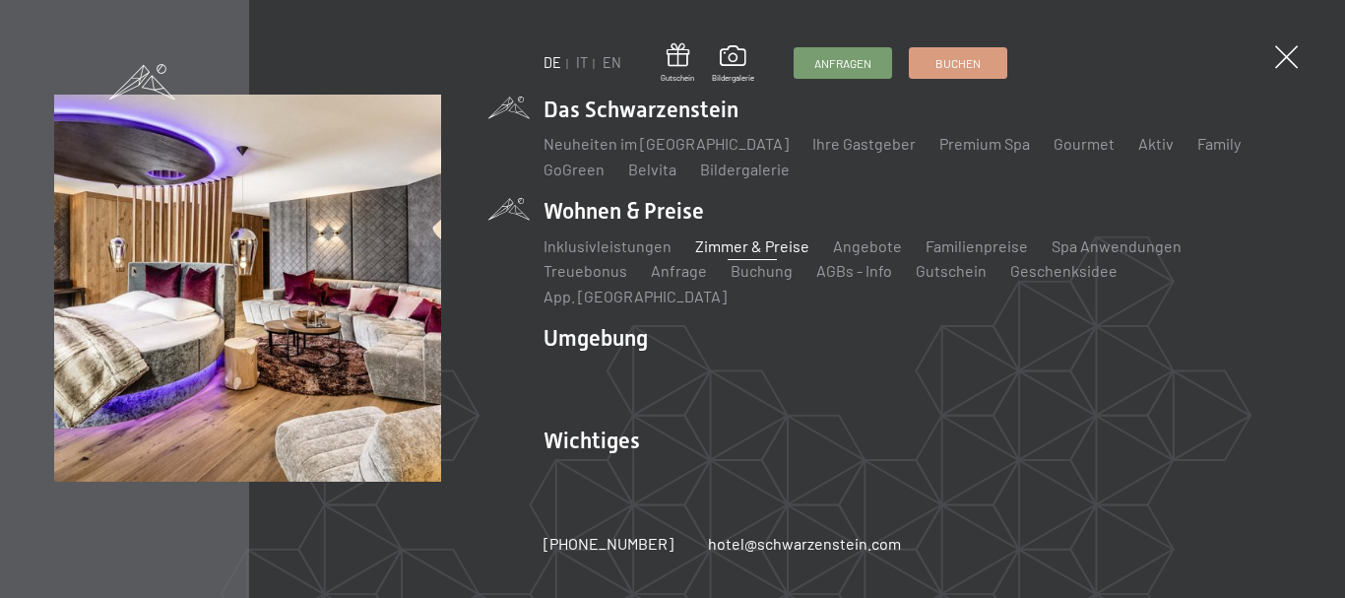
click at [747, 252] on link "Zimmer & Preise" at bounding box center [752, 245] width 114 height 19
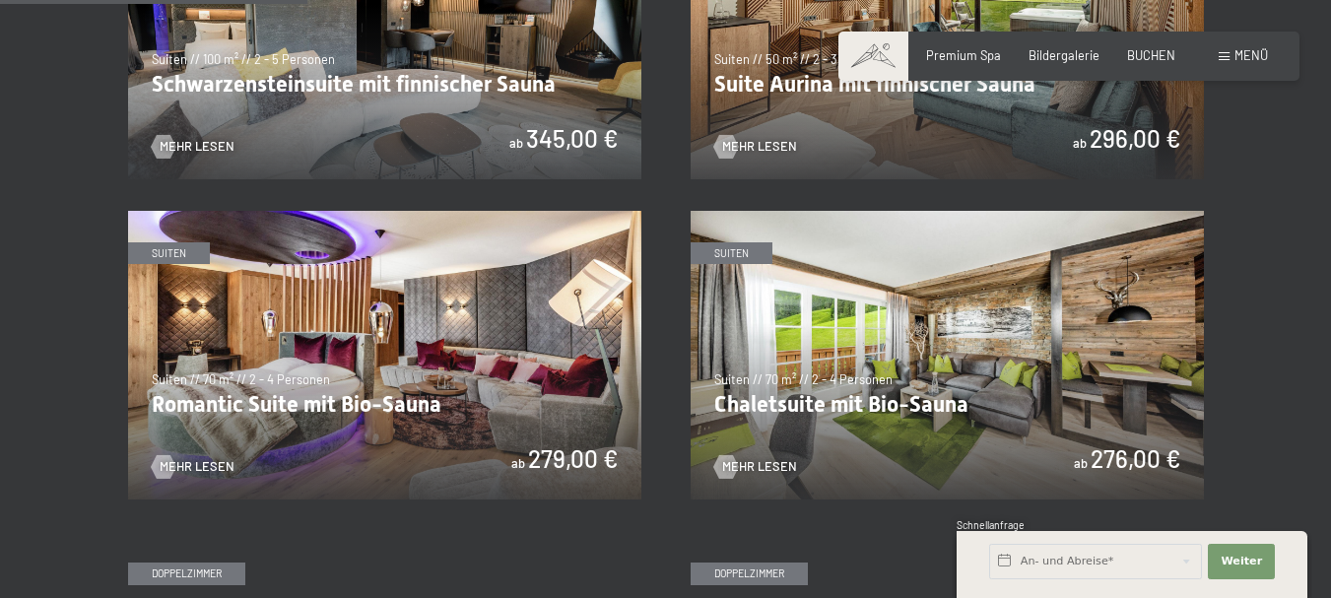
scroll to position [1182, 0]
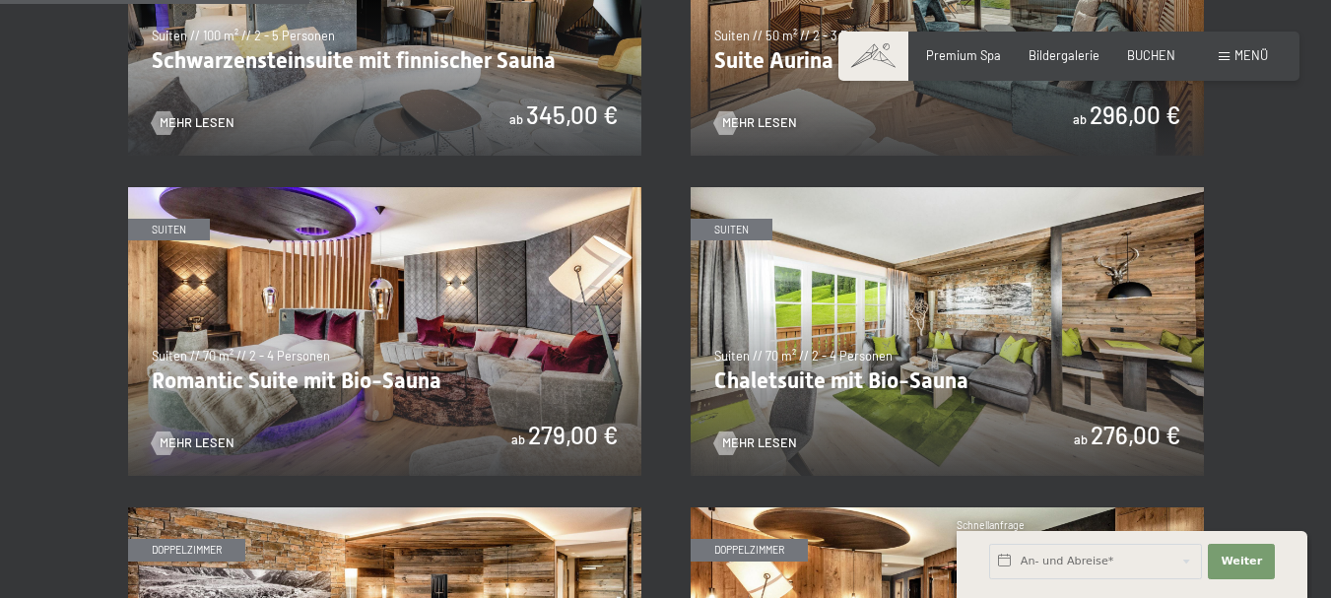
click at [423, 95] on img at bounding box center [384, 11] width 513 height 289
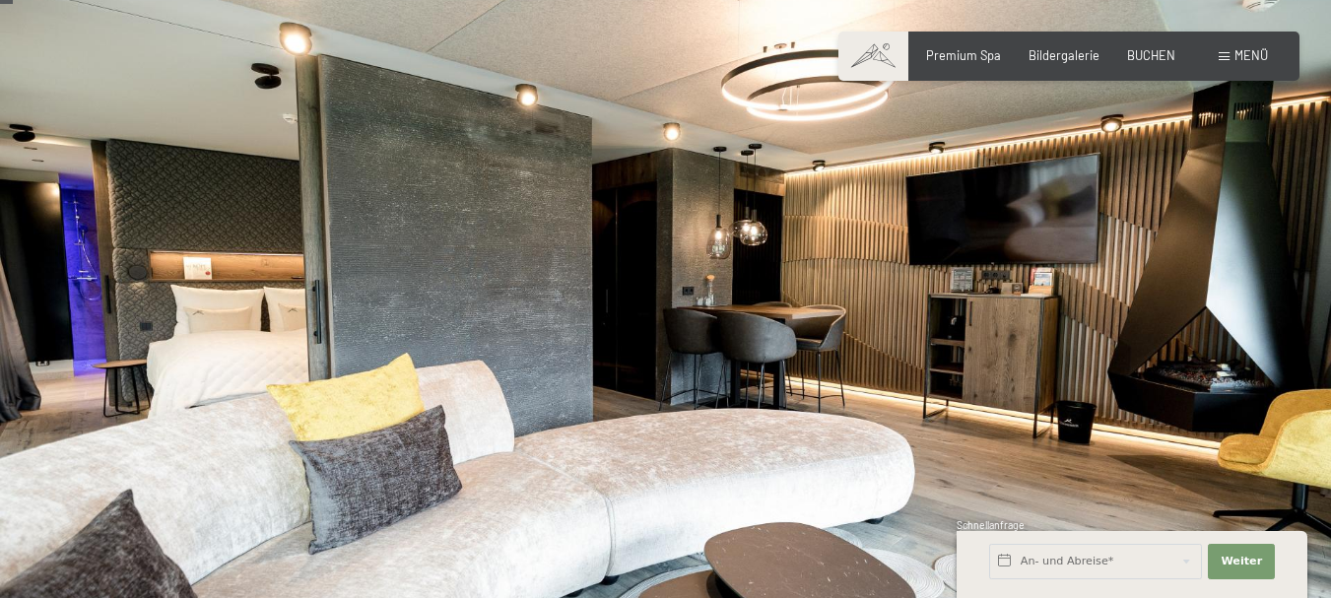
scroll to position [98, 0]
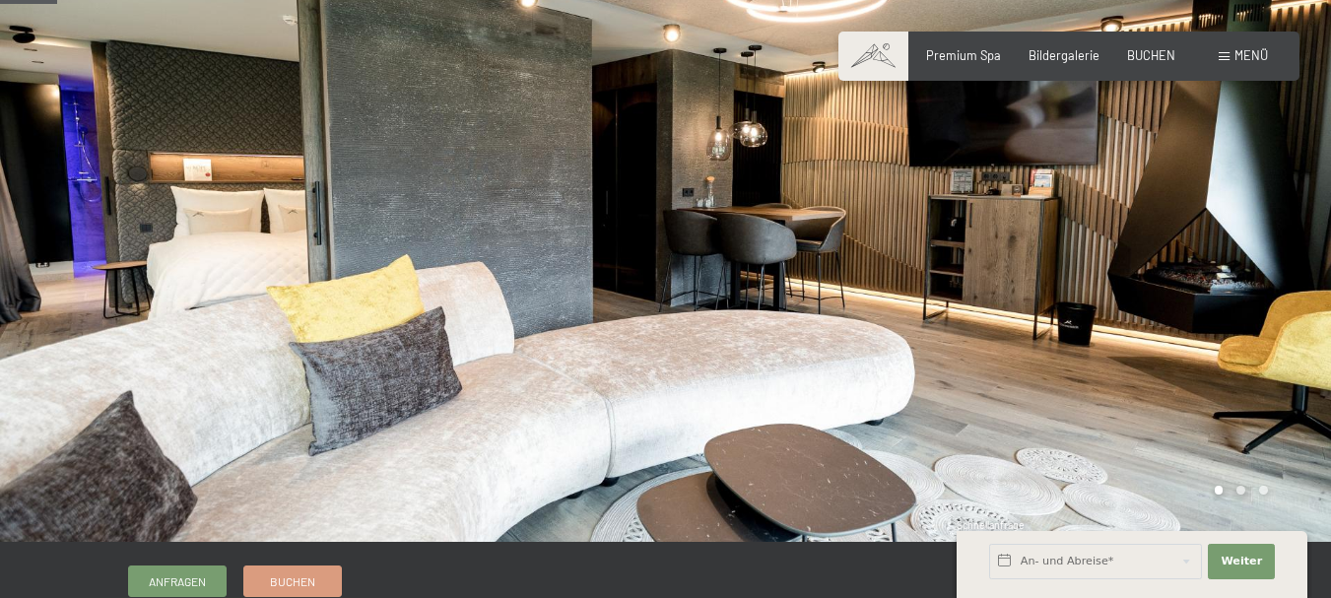
click at [1177, 267] on div at bounding box center [999, 222] width 666 height 640
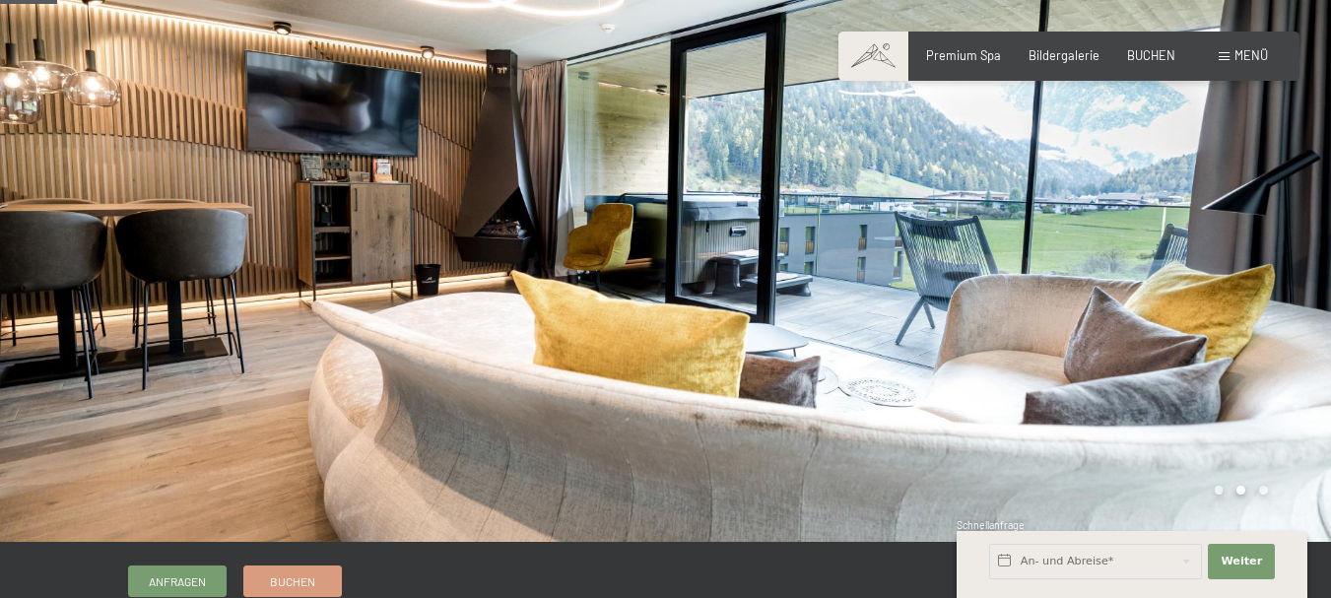
click at [1190, 254] on div at bounding box center [999, 222] width 666 height 640
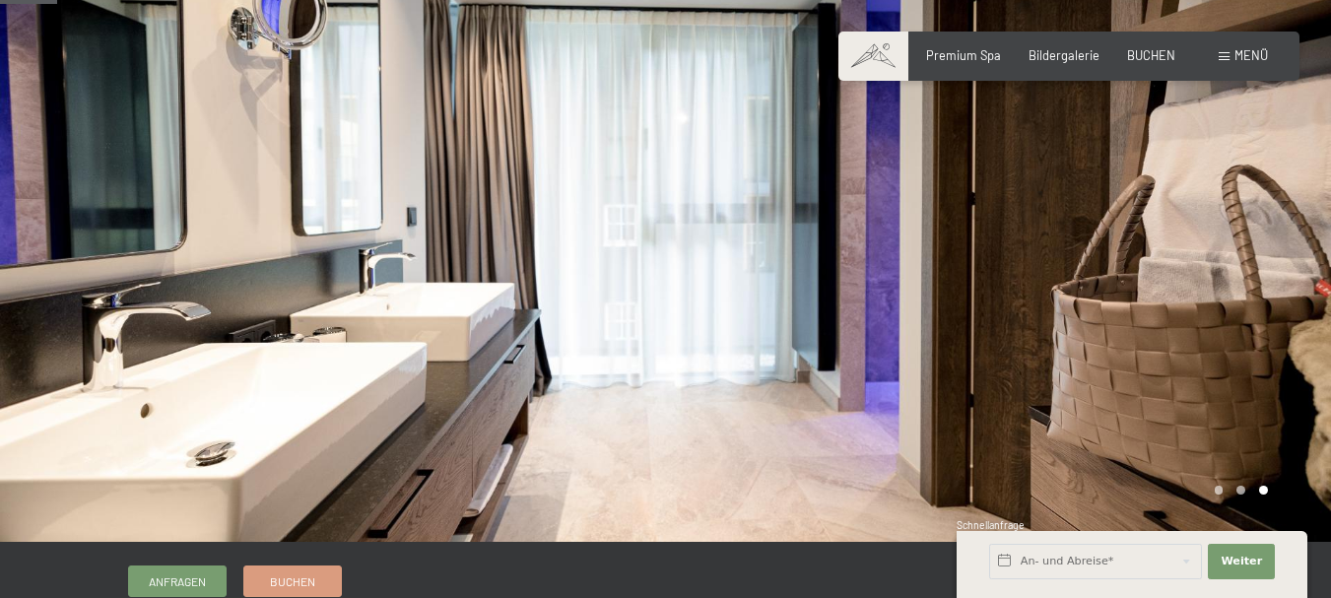
click at [1190, 254] on div at bounding box center [999, 222] width 666 height 640
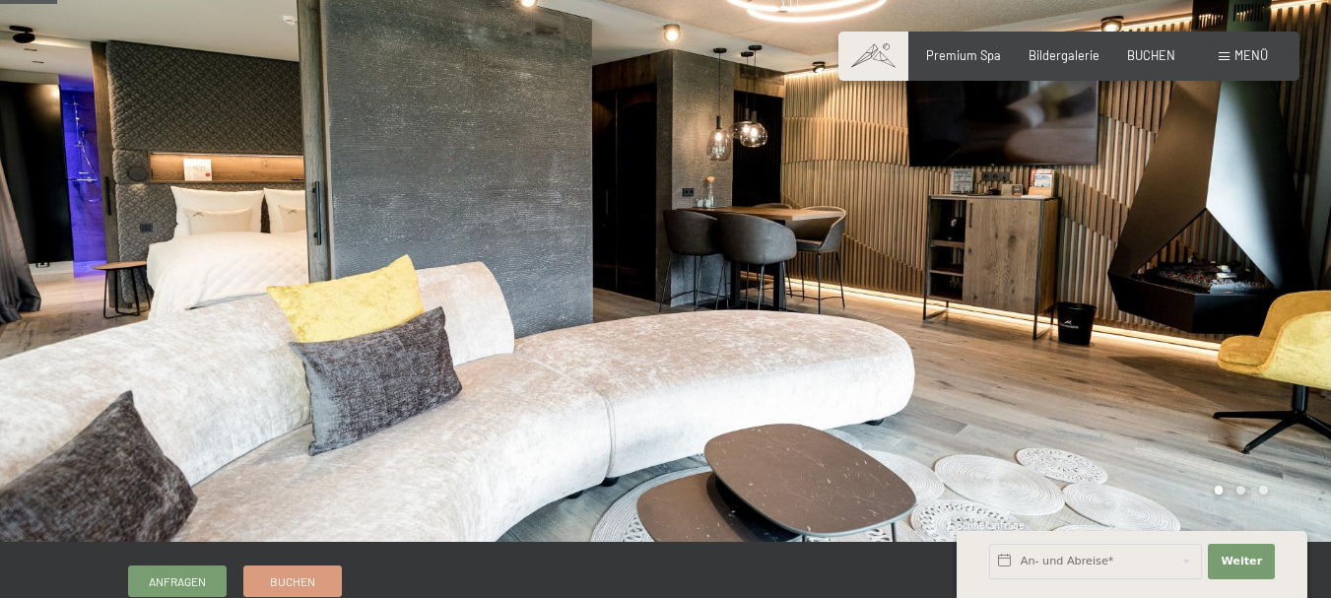
click at [1190, 254] on div at bounding box center [999, 222] width 666 height 640
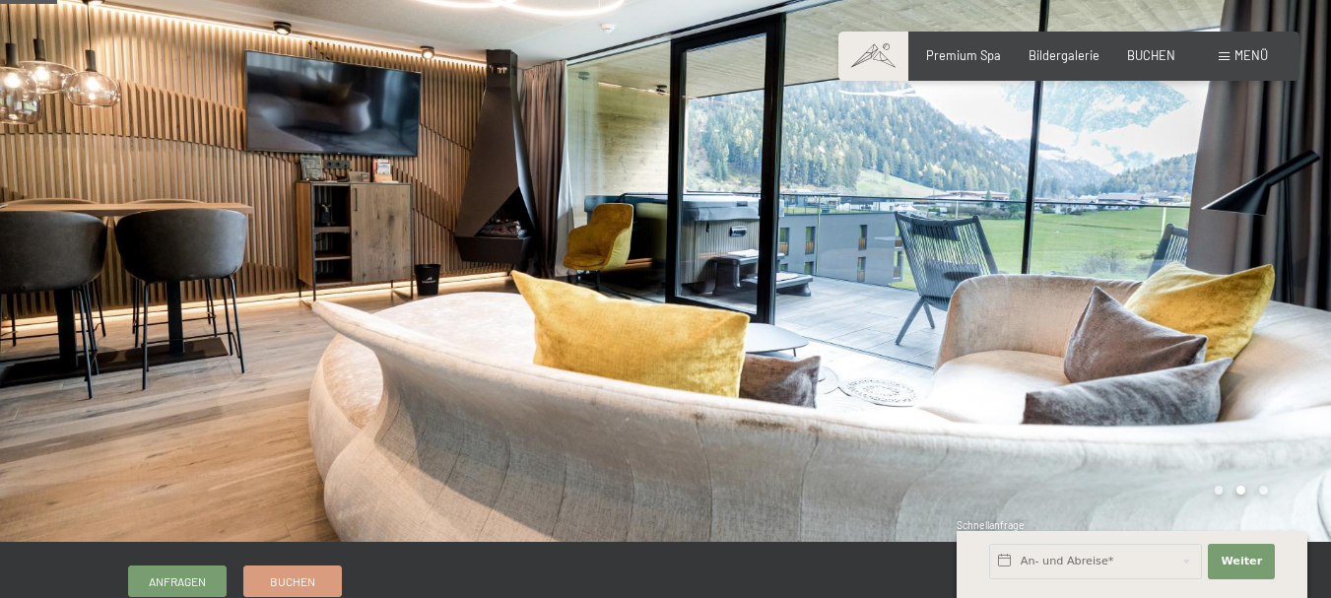
click at [1190, 254] on div at bounding box center [999, 222] width 666 height 640
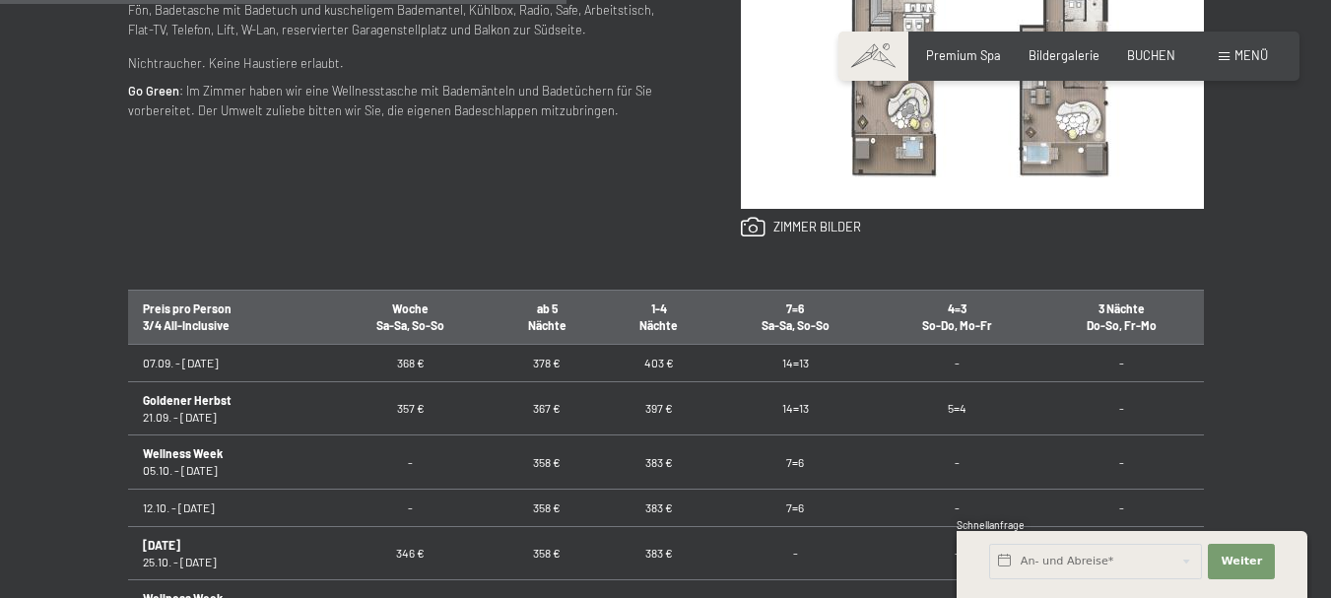
scroll to position [985, 0]
click at [752, 222] on link at bounding box center [801, 227] width 120 height 22
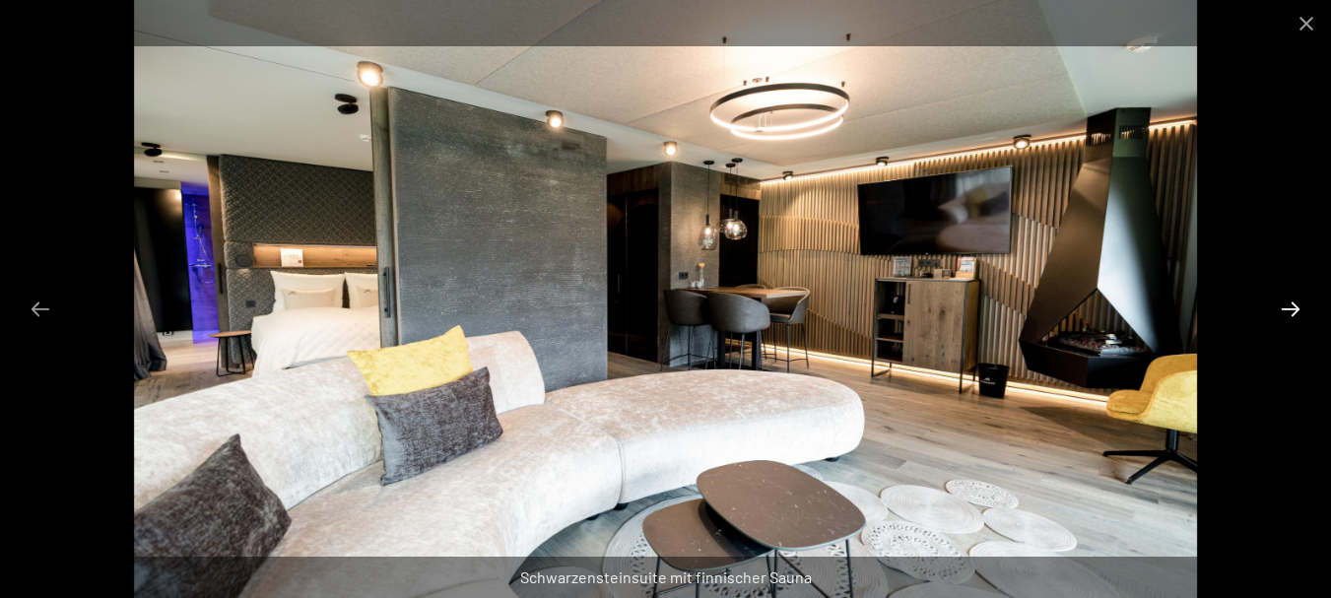
click at [1284, 311] on button "Next slide" at bounding box center [1290, 309] width 41 height 38
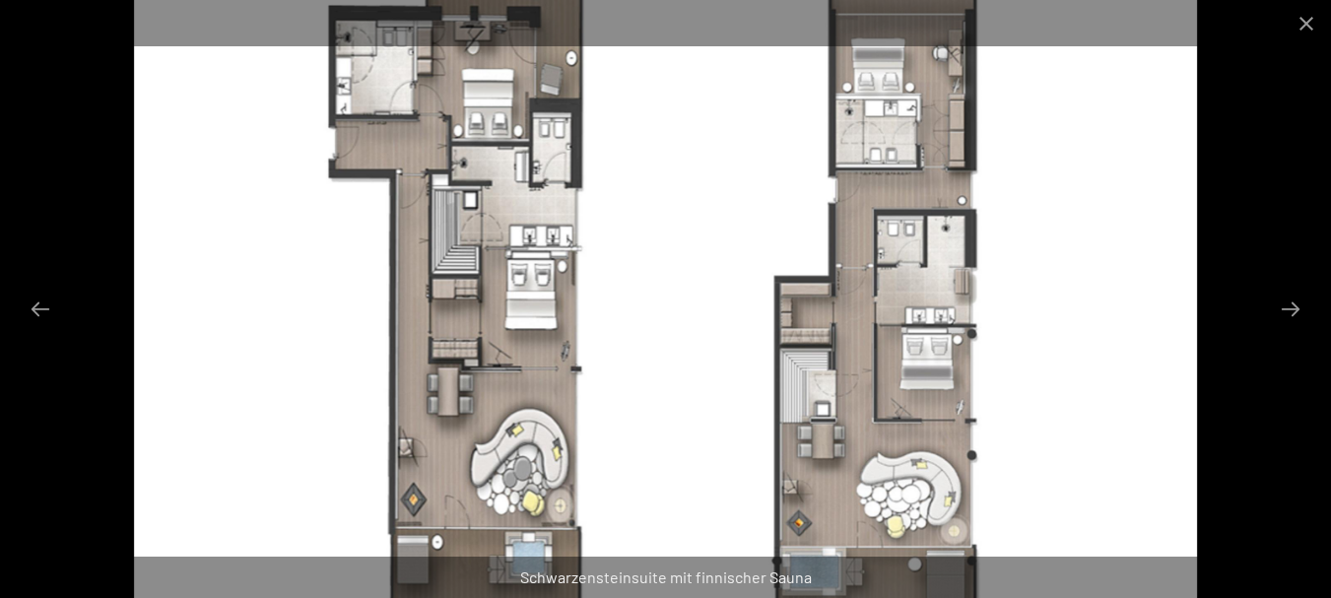
scroll to position [295, 0]
